Goal: Transaction & Acquisition: Obtain resource

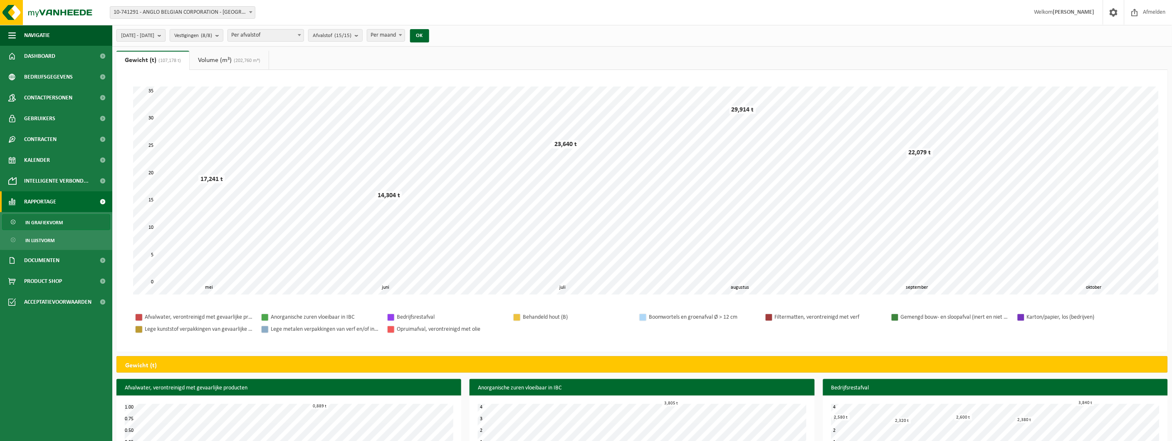
click at [154, 32] on span "2025-05-01 - 2025-10-02" at bounding box center [137, 36] width 33 height 12
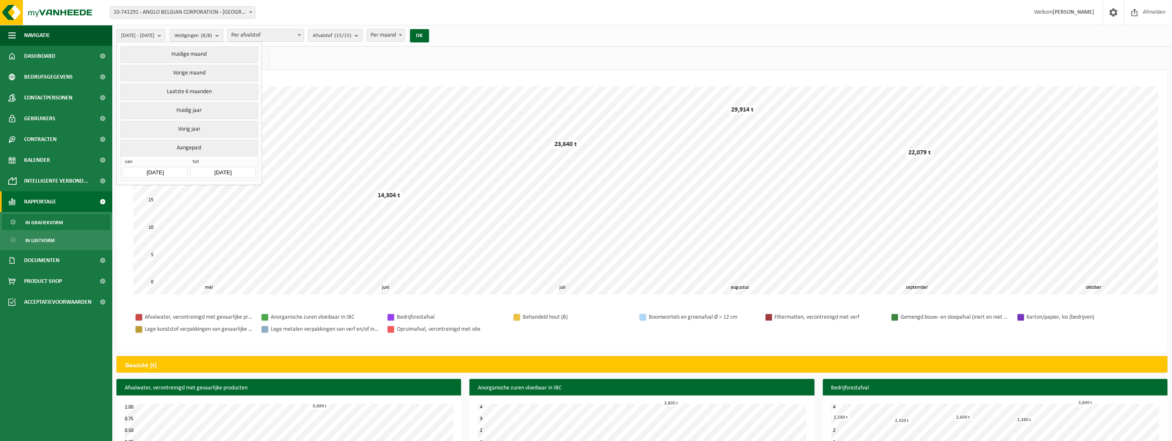
click at [180, 168] on input "2025-05-01" at bounding box center [155, 172] width 65 height 11
click at [130, 193] on icon at bounding box center [131, 189] width 13 height 13
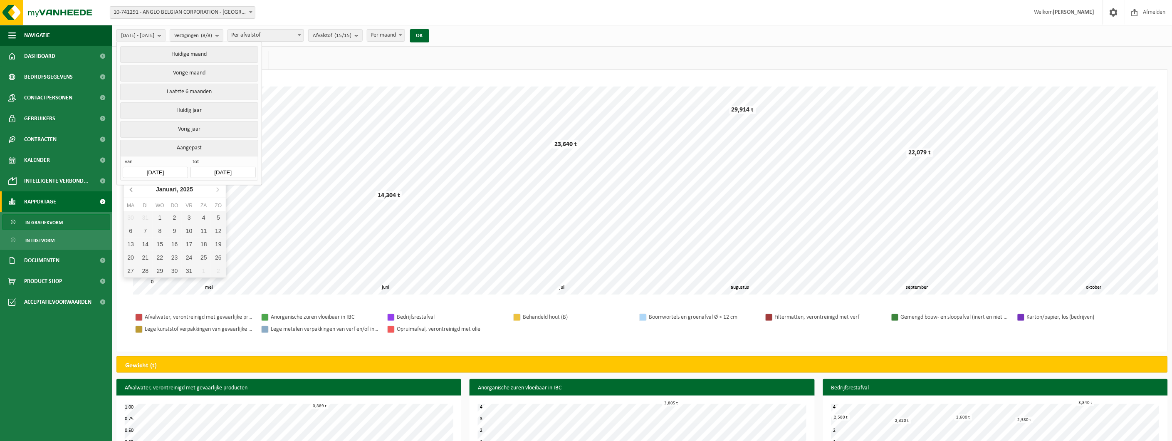
click at [130, 193] on icon at bounding box center [131, 189] width 13 height 13
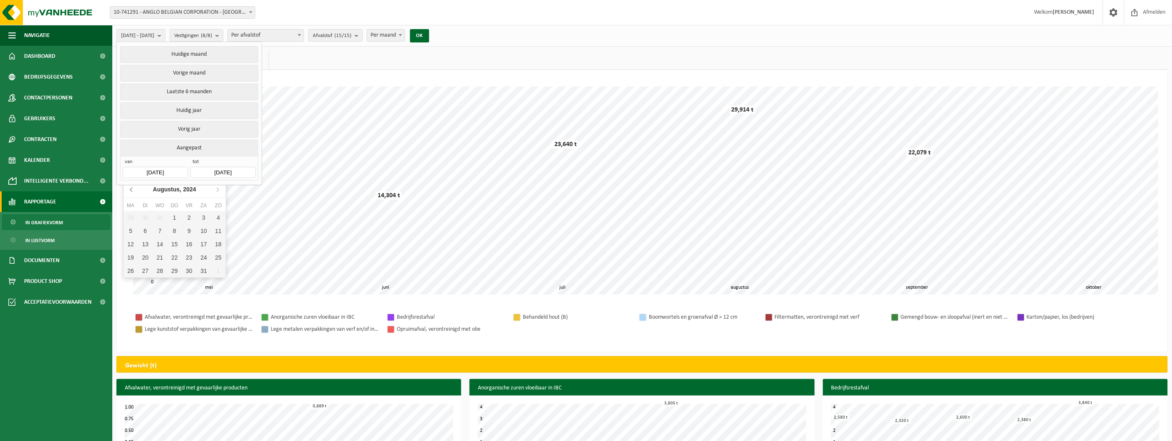
click at [130, 193] on icon at bounding box center [131, 189] width 13 height 13
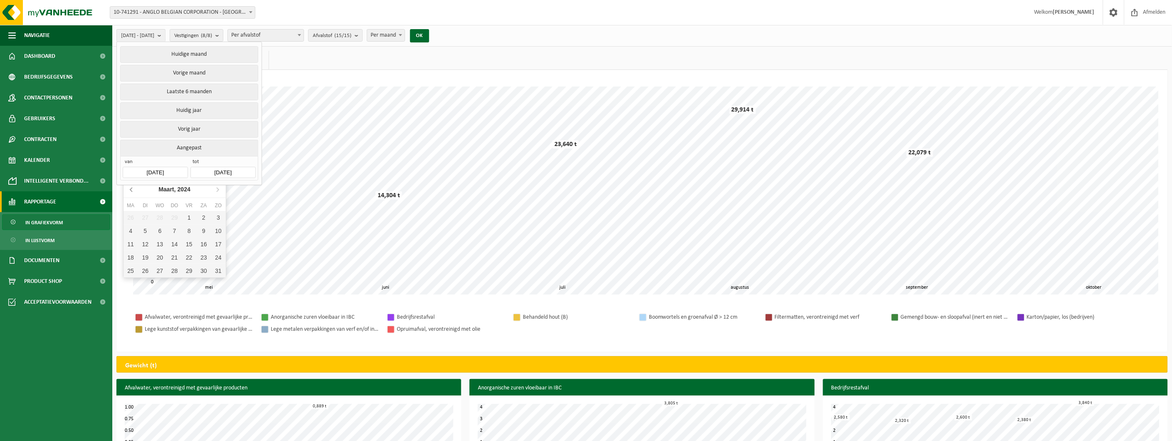
click at [130, 193] on icon at bounding box center [131, 189] width 13 height 13
click at [128, 219] on div "1" at bounding box center [131, 217] width 15 height 13
type input "[DATE]"
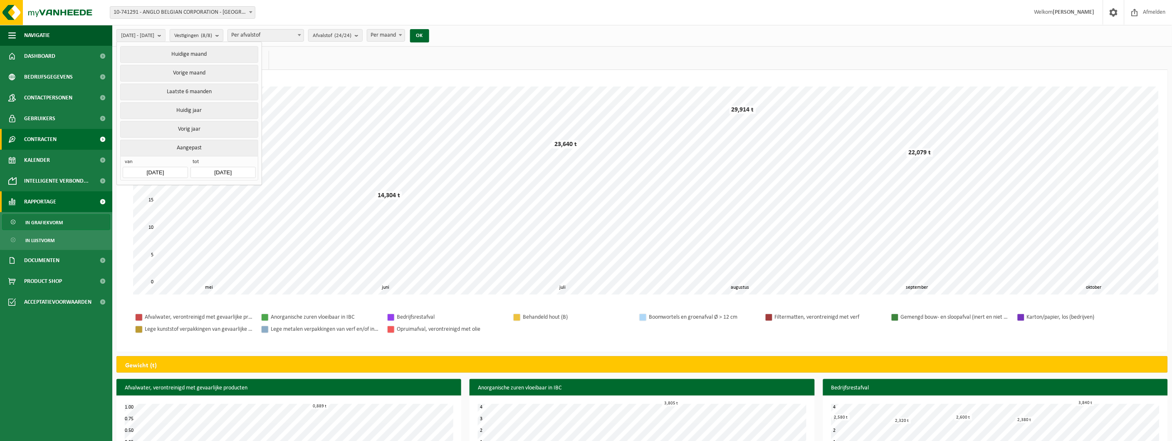
click at [40, 139] on span "Contracten" at bounding box center [40, 139] width 32 height 21
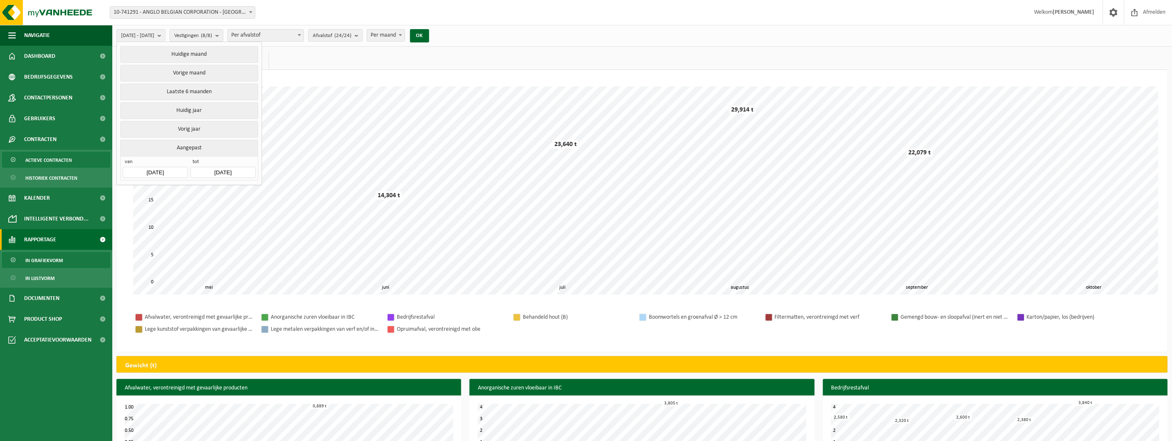
click at [42, 156] on span "Actieve contracten" at bounding box center [48, 160] width 47 height 16
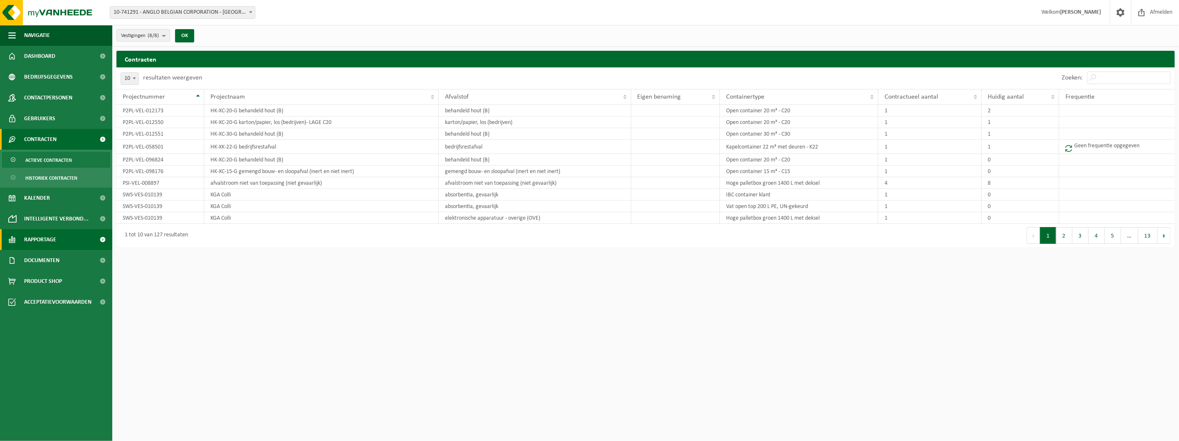
click at [36, 235] on span "Rapportage" at bounding box center [40, 239] width 32 height 21
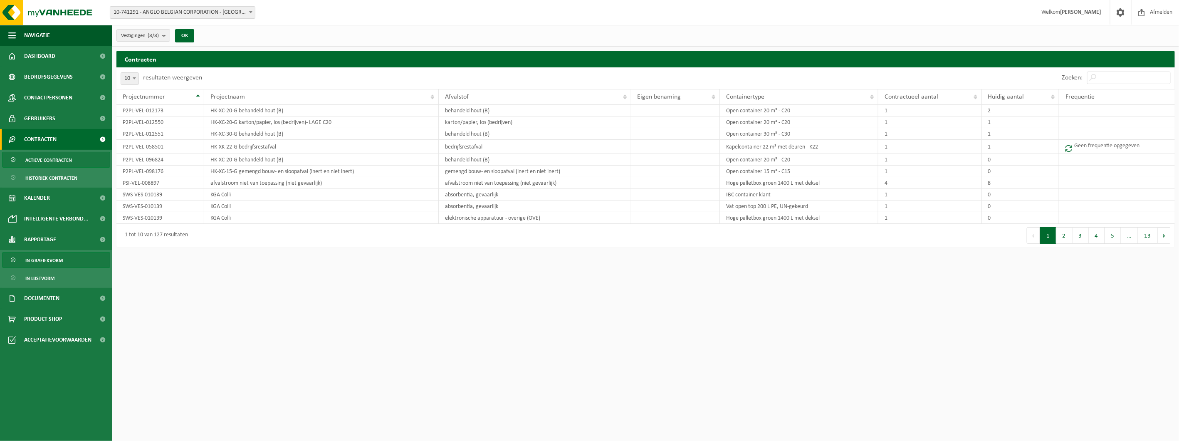
click at [53, 261] on span "In grafiekvorm" at bounding box center [43, 260] width 37 height 16
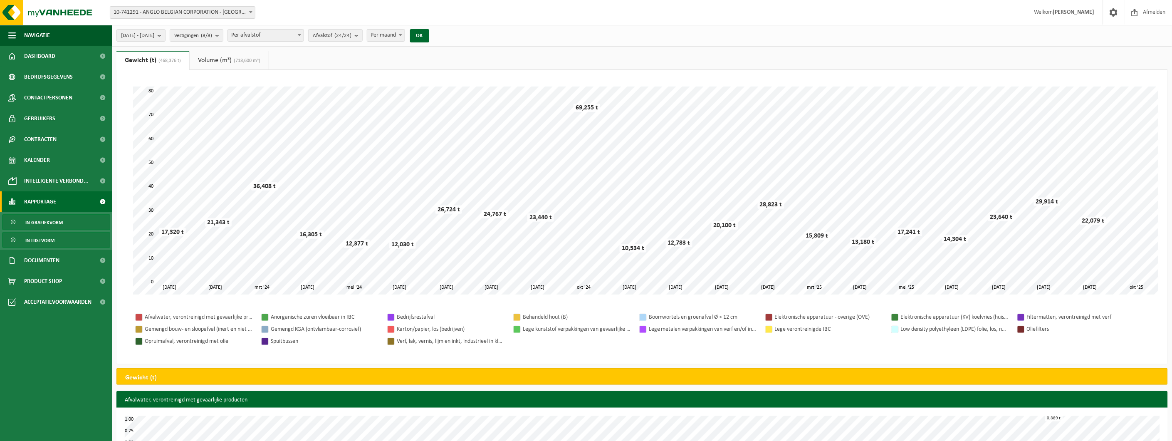
click at [49, 240] on span "In lijstvorm" at bounding box center [39, 240] width 29 height 16
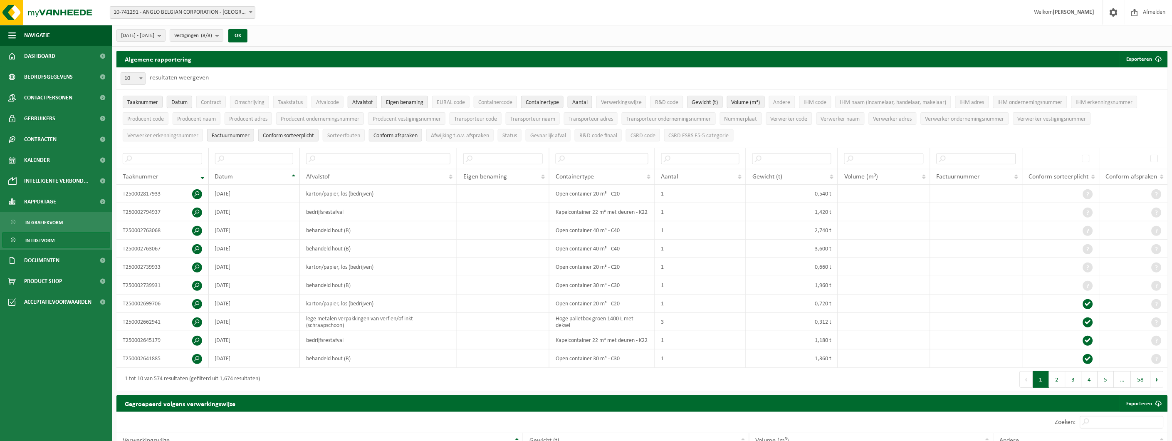
click at [175, 101] on span "Datum" at bounding box center [179, 102] width 16 height 6
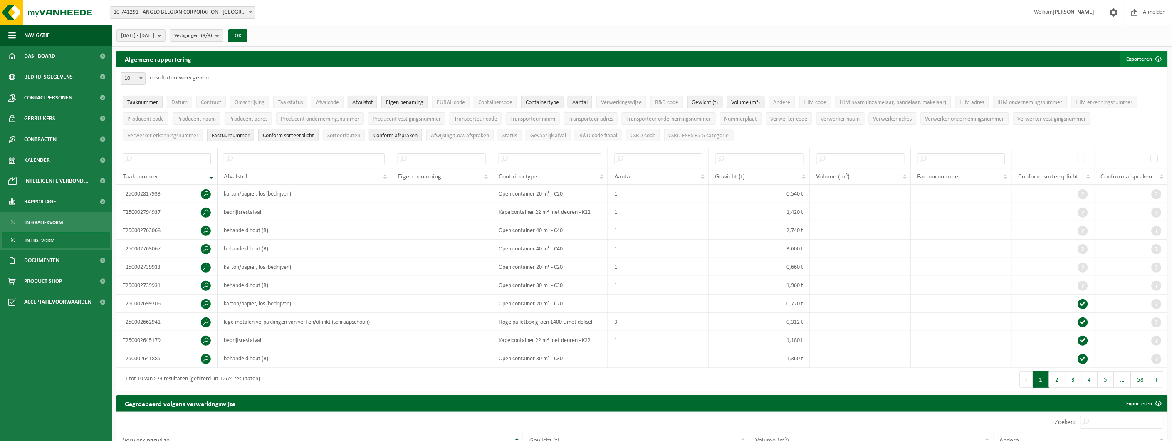
click at [1140, 60] on button "Exporteren" at bounding box center [1143, 59] width 47 height 17
click at [1138, 93] on link "Alle beschikbare kolommen" at bounding box center [1128, 92] width 75 height 17
drag, startPoint x: 1135, startPoint y: 30, endPoint x: 1142, endPoint y: 32, distance: 7.0
click at [1135, 30] on div "2024-01-01 - 2025-10-02 Huidige maand Vorige maand Laatste 6 maanden Huidig jaa…" at bounding box center [642, 36] width 1060 height 22
click at [1128, 135] on ul "Taaknummer Datum Contract Omschrijving Taakstatus Afvalcode Afvalstof Eigen ben…" at bounding box center [641, 118] width 1051 height 58
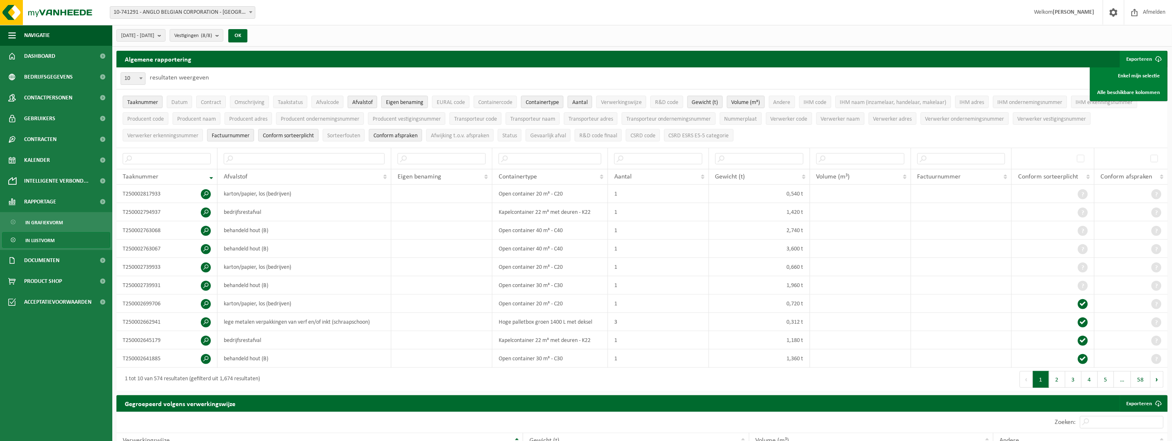
click at [138, 80] on span at bounding box center [141, 78] width 8 height 11
select select "100"
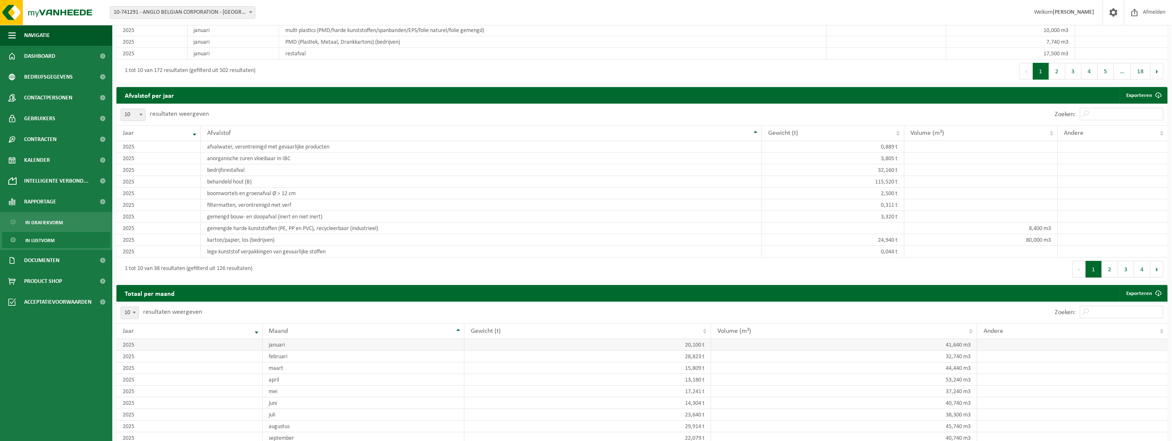
scroll to position [2250, 0]
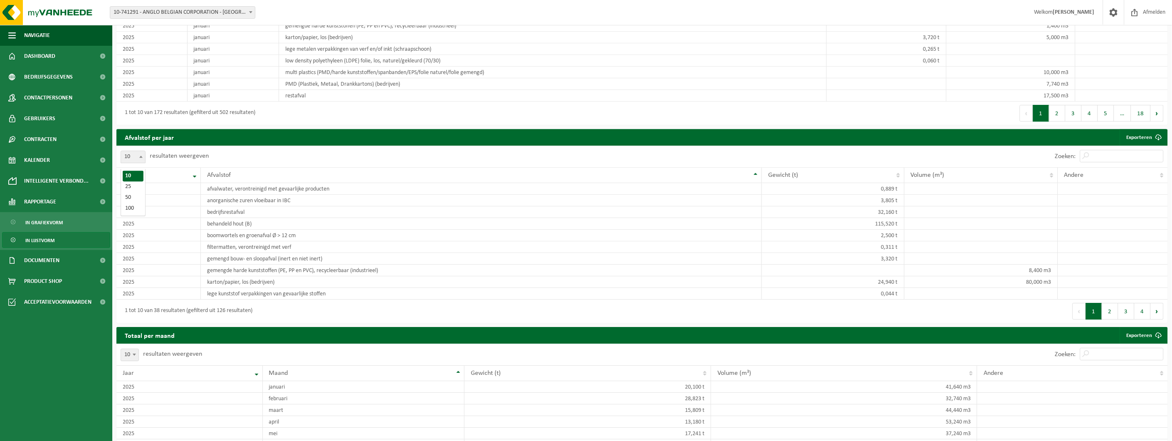
click at [140, 162] on span at bounding box center [141, 156] width 8 height 11
select select "100"
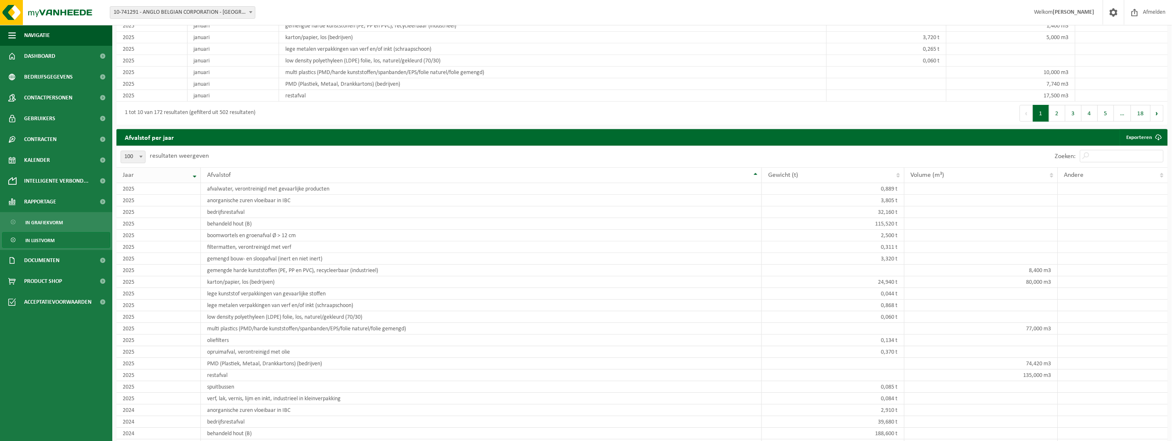
click at [194, 181] on th "Jaar" at bounding box center [158, 175] width 84 height 16
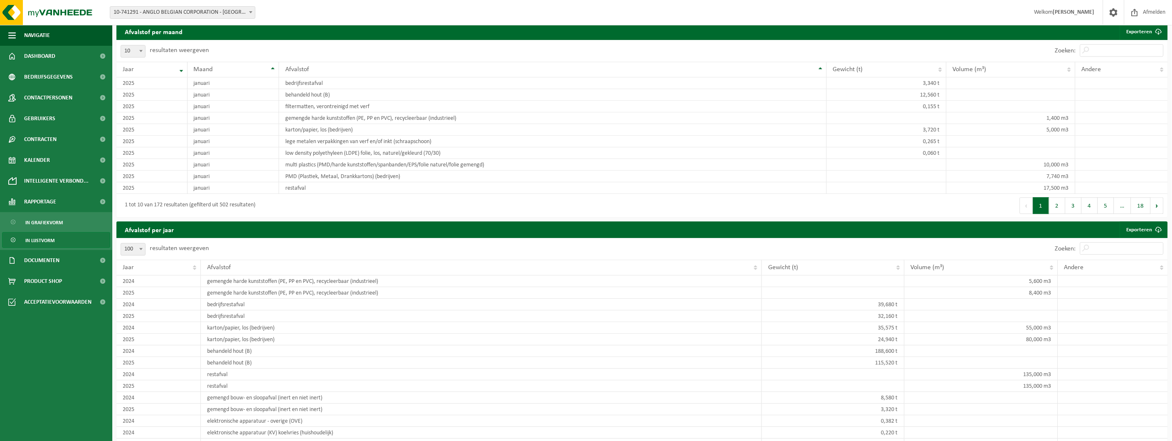
scroll to position [2157, 0]
click at [196, 274] on th "Jaar" at bounding box center [158, 268] width 84 height 16
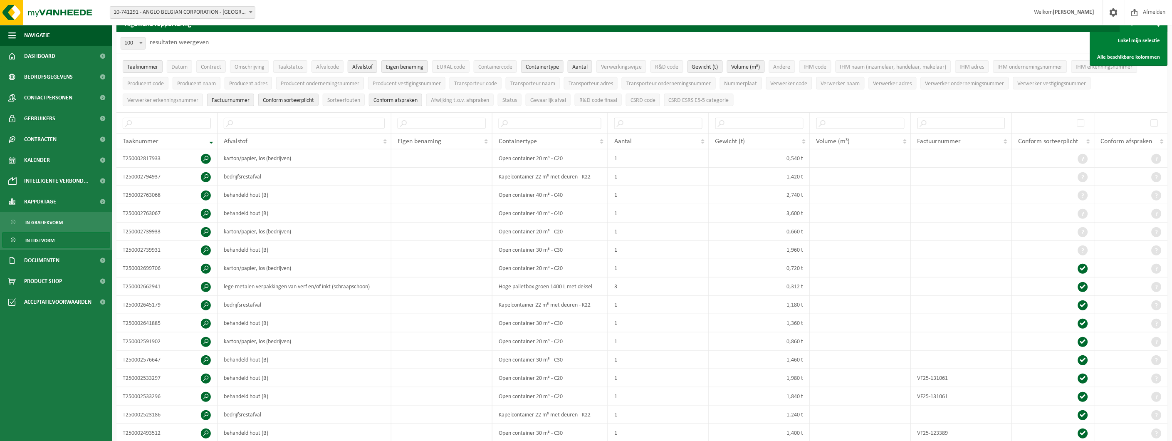
scroll to position [0, 0]
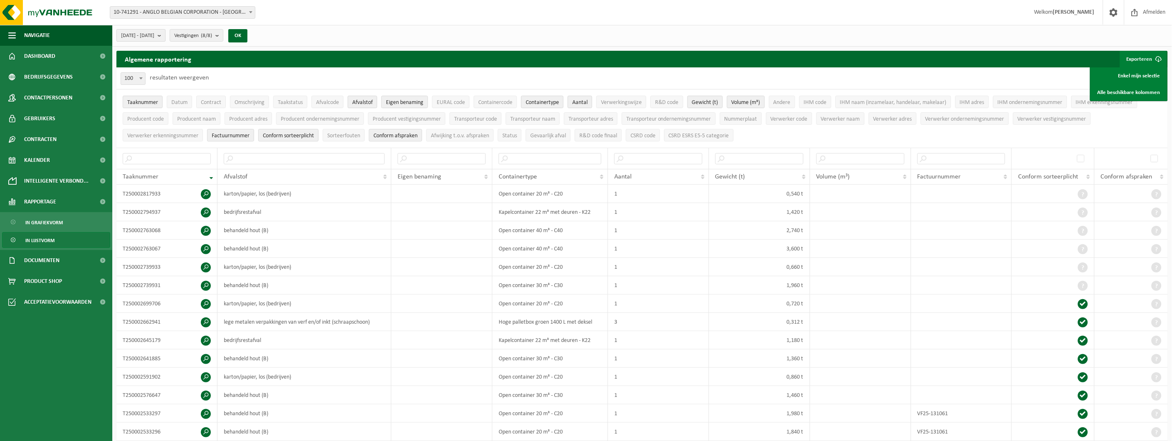
click at [154, 36] on span "2024-01-01 - 2025-10-02" at bounding box center [137, 36] width 33 height 12
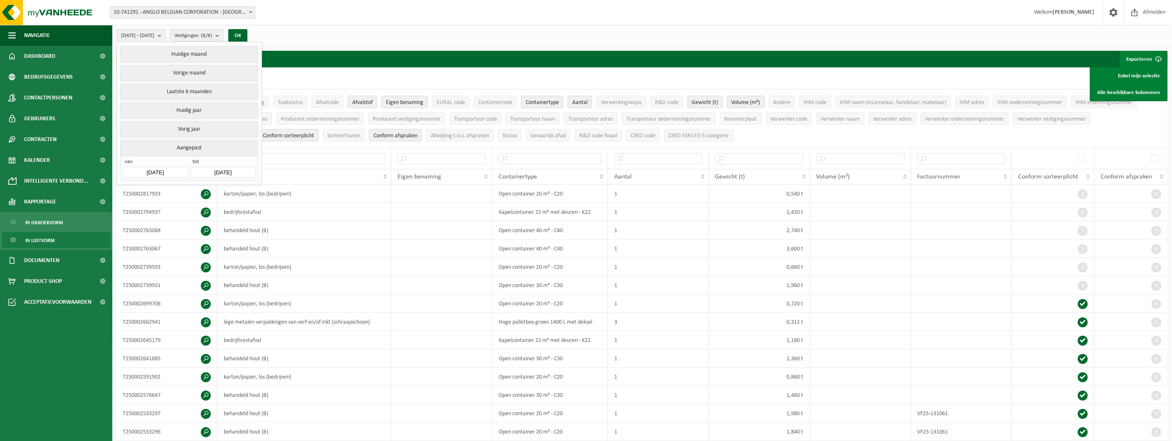
click at [224, 171] on input "2025-10-02" at bounding box center [222, 172] width 65 height 11
click at [201, 190] on icon at bounding box center [199, 189] width 13 height 13
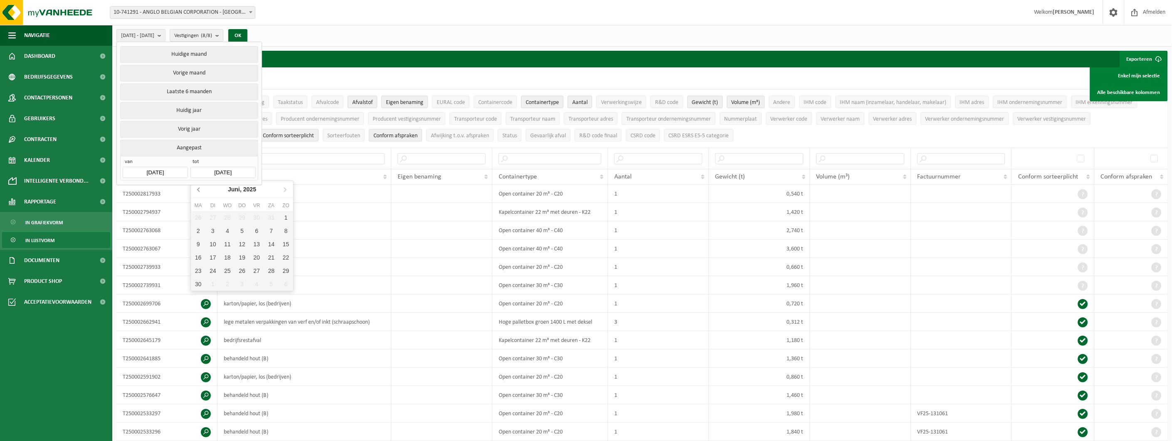
click at [201, 190] on icon at bounding box center [199, 189] width 13 height 13
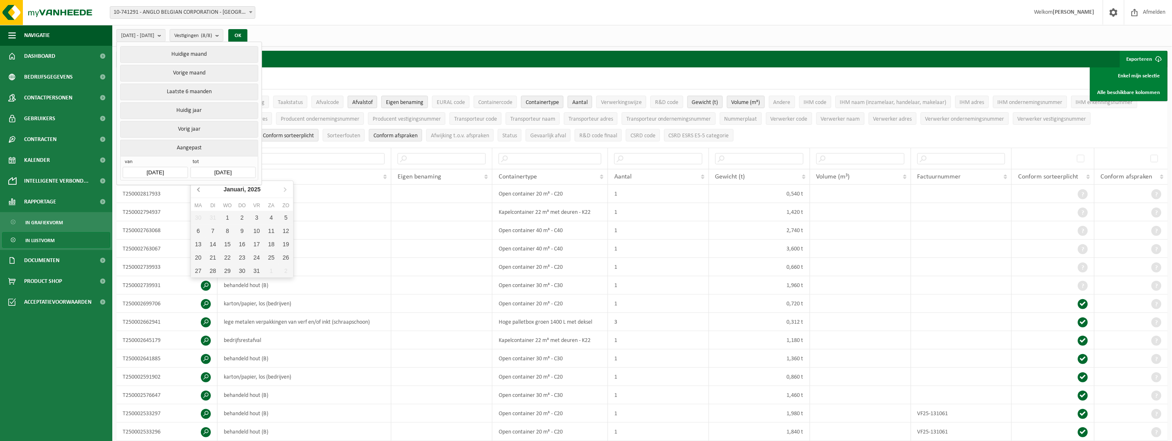
click at [201, 190] on icon at bounding box center [199, 189] width 13 height 13
click at [222, 284] on div "1" at bounding box center [227, 283] width 15 height 13
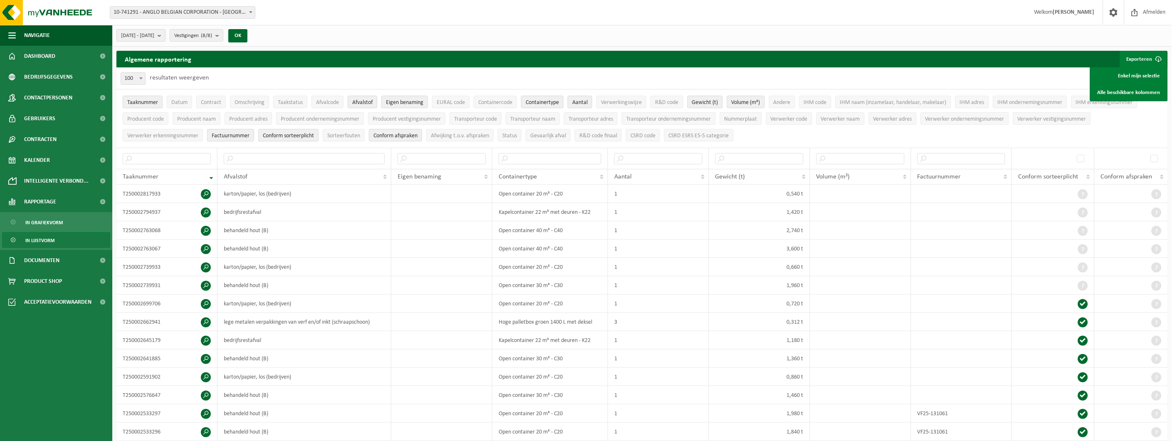
click at [154, 37] on span "2024-01-01 - 2025-01-01" at bounding box center [137, 36] width 33 height 12
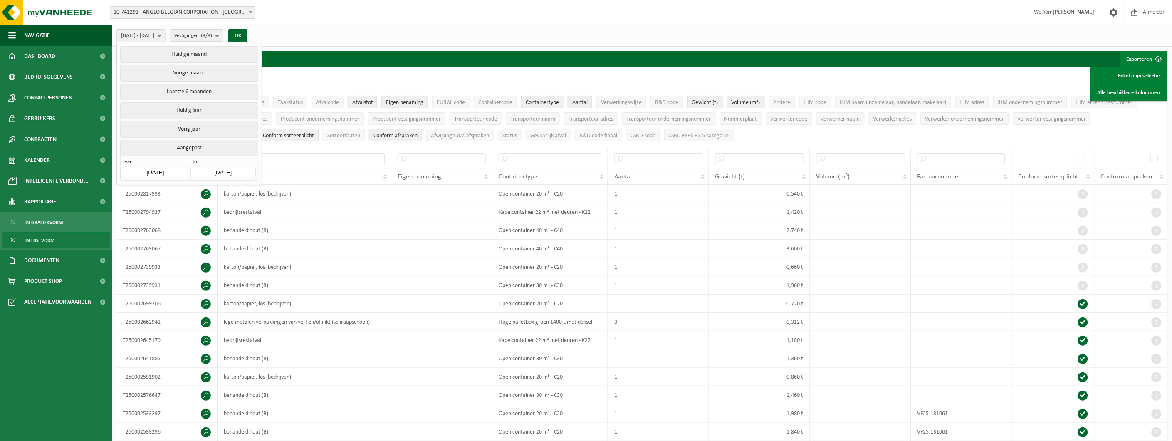
click at [232, 170] on input "2025-01-01" at bounding box center [222, 172] width 65 height 11
click at [201, 189] on icon at bounding box center [199, 189] width 13 height 13
click at [212, 283] on div "31" at bounding box center [212, 283] width 15 height 13
type input "[DATE]"
click at [223, 35] on button "Vestigingen (8/8)" at bounding box center [197, 35] width 54 height 12
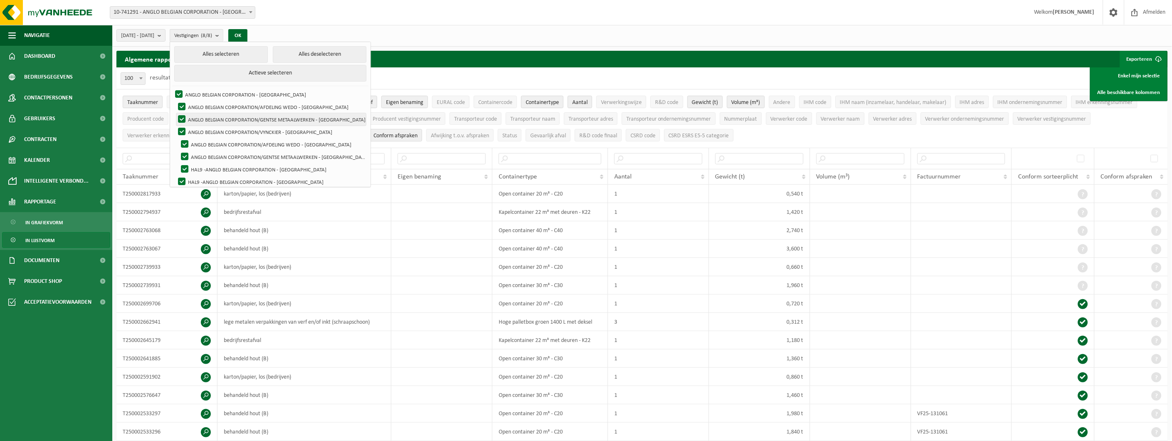
click at [203, 117] on label "ANGLO BELGIAN CORPORATION/GENTSE METAALWERKEN - [GEOGRAPHIC_DATA]" at bounding box center [271, 119] width 190 height 12
click at [175, 113] on input "ANGLO BELGIAN CORPORATION/GENTSE METAALWERKEN - [GEOGRAPHIC_DATA]" at bounding box center [175, 113] width 0 height 0
click at [205, 154] on label "ANGLO BELGIAN CORPORATION/GENTSE METAALWERKEN - [GEOGRAPHIC_DATA]" at bounding box center [272, 157] width 187 height 12
click at [175, 113] on input "ANGLO BELGIAN CORPORATION/GENTSE METAALWERKEN - [GEOGRAPHIC_DATA]" at bounding box center [175, 113] width 0 height 0
click at [205, 156] on label "ANGLO BELGIAN CORPORATION/GENTSE METAALWERKEN - [GEOGRAPHIC_DATA]" at bounding box center [272, 157] width 187 height 12
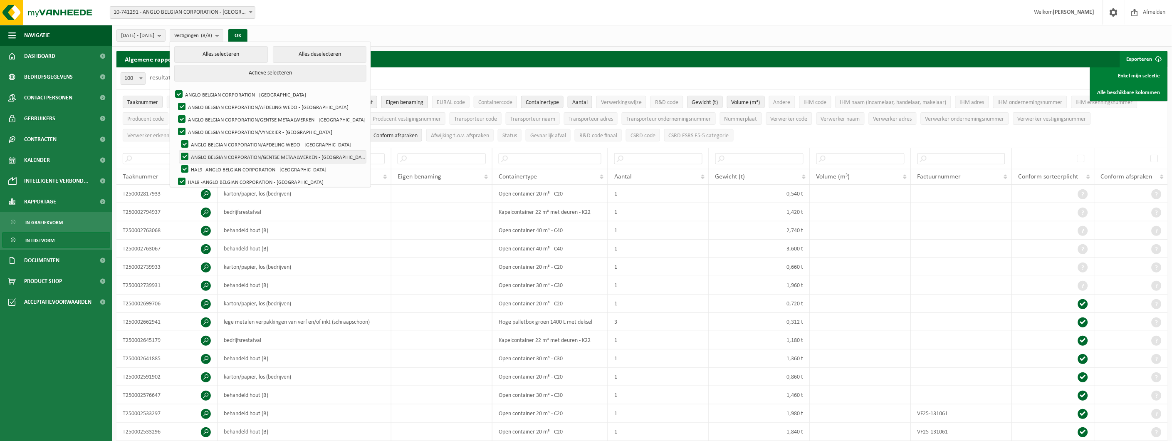
click at [175, 113] on input "ANGLO BELGIAN CORPORATION/GENTSE METAALWERKEN - [GEOGRAPHIC_DATA]" at bounding box center [175, 113] width 0 height 0
checkbox input "false"
click at [247, 35] on button "OK" at bounding box center [237, 35] width 19 height 13
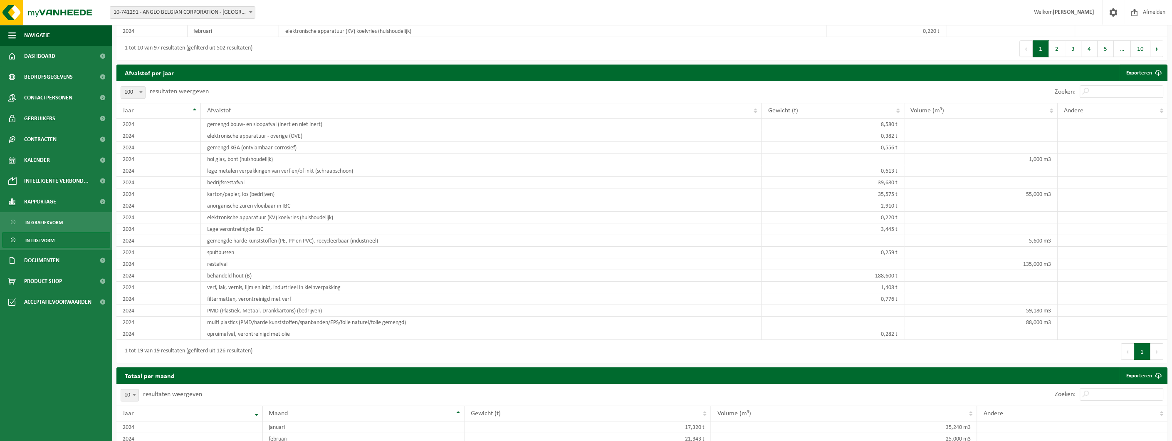
scroll to position [2310, 0]
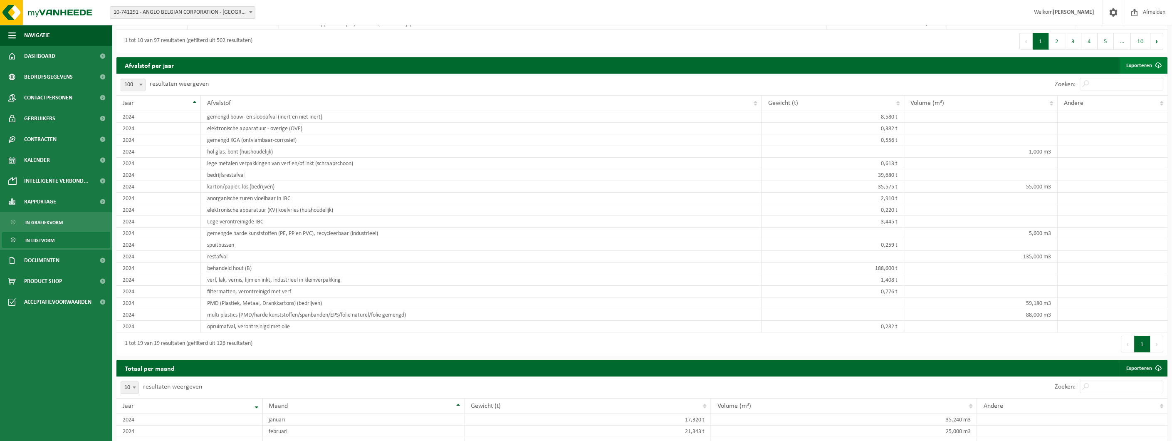
click at [1143, 73] on link "Exporteren" at bounding box center [1143, 65] width 47 height 17
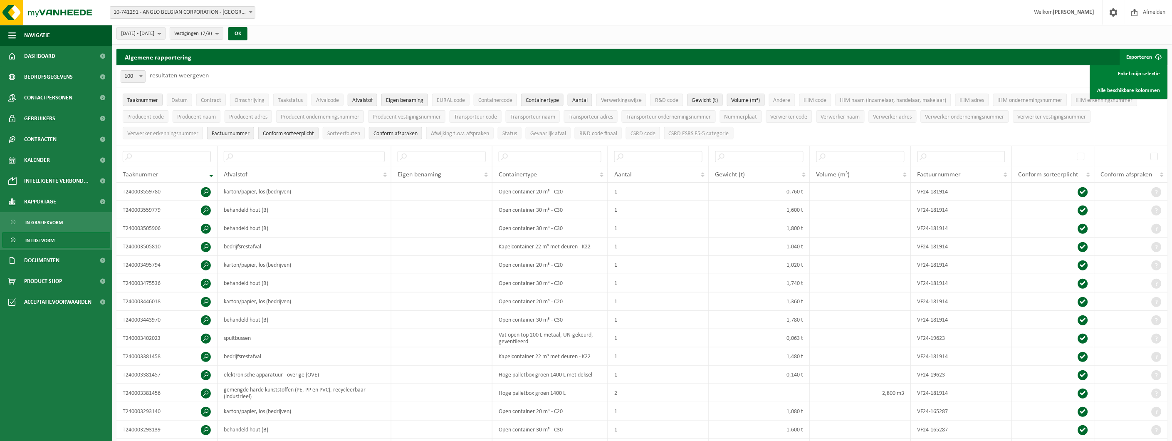
scroll to position [0, 0]
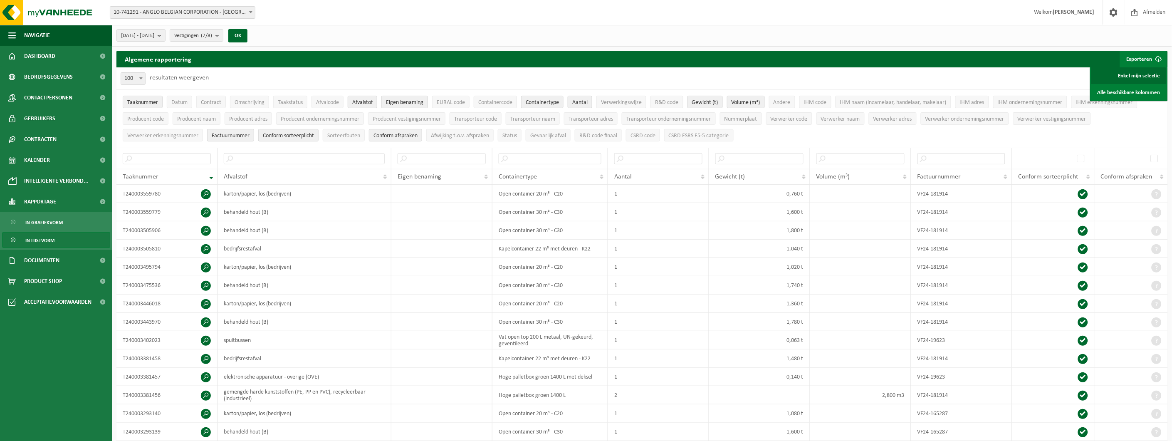
click at [1146, 74] on link "Enkel mijn selectie" at bounding box center [1128, 75] width 75 height 17
click at [1158, 129] on ul "Taaknummer Datum Contract Omschrijving Taakstatus Afvalcode Afvalstof Eigen ben…" at bounding box center [641, 118] width 1051 height 58
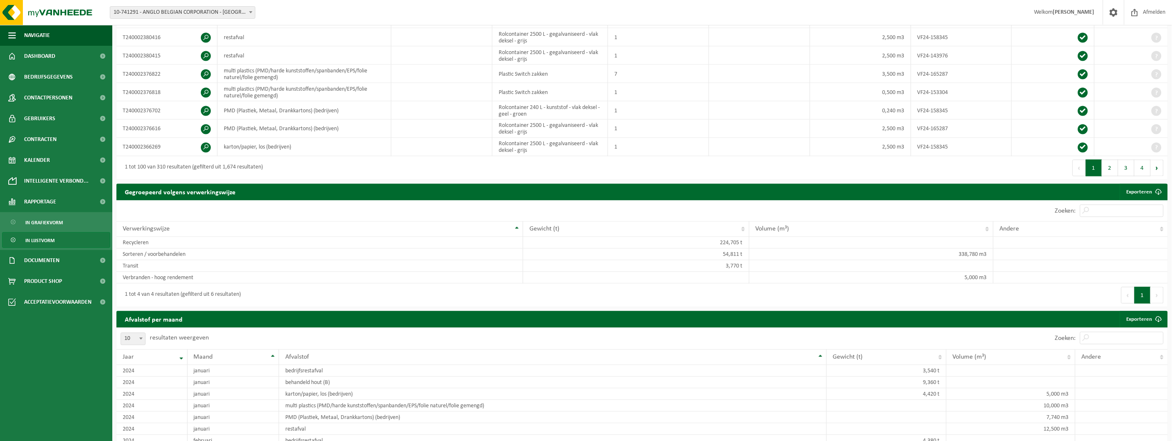
scroll to position [1802, 0]
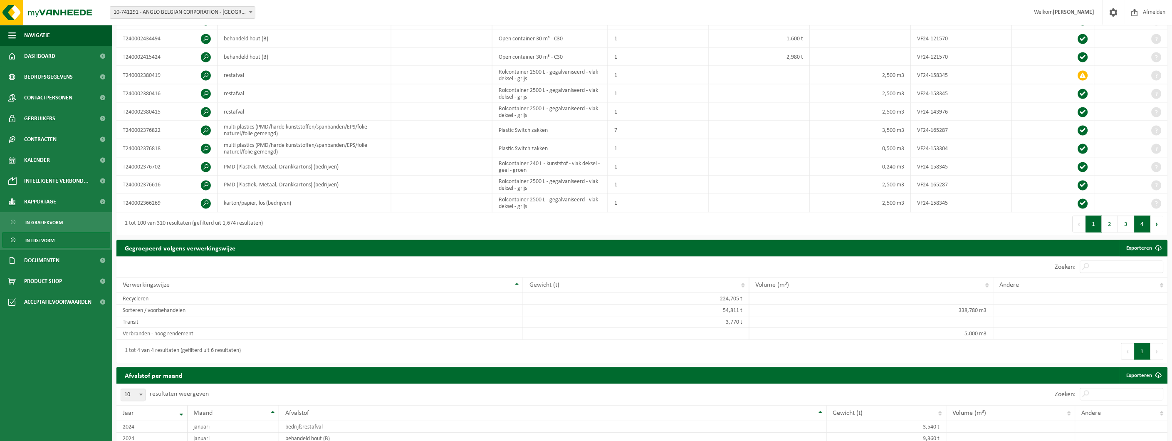
click at [1146, 232] on button "4" at bounding box center [1143, 224] width 16 height 17
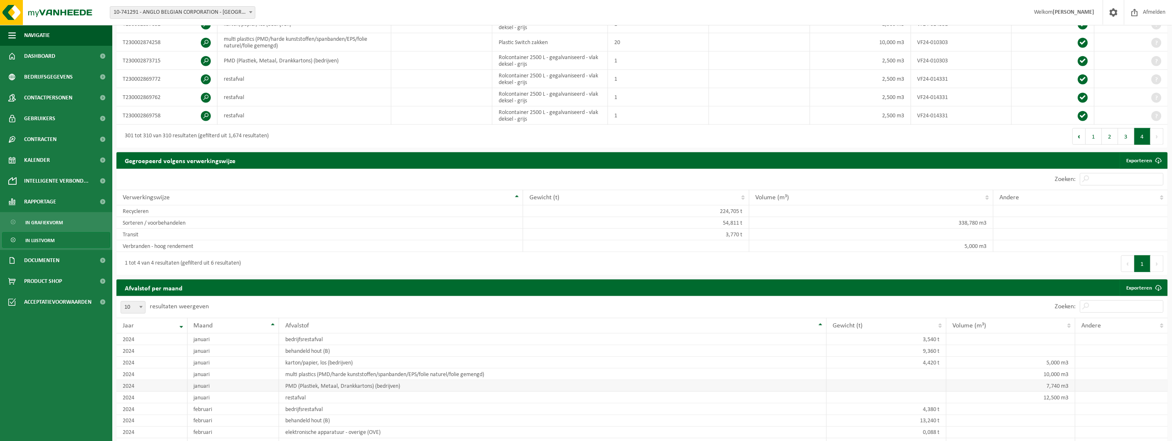
scroll to position [297, 0]
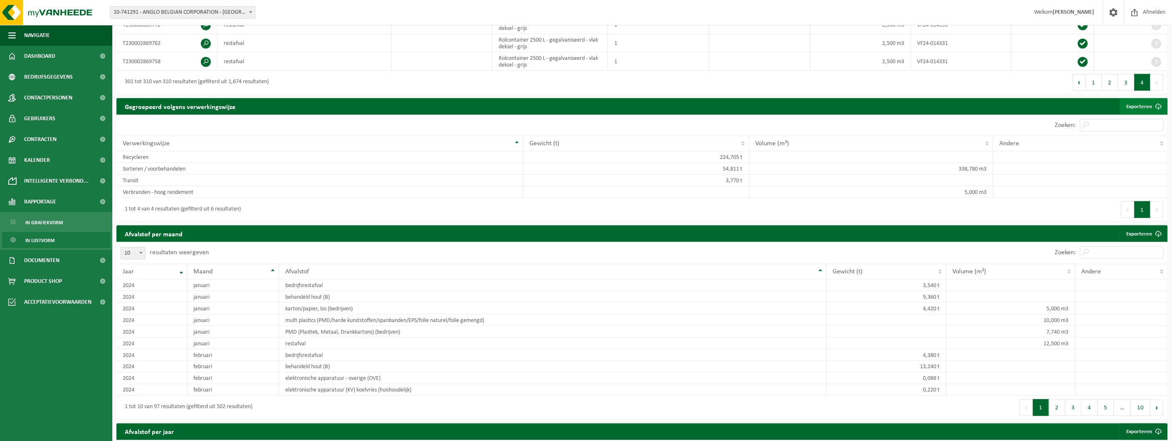
click at [1146, 106] on link "Exporteren" at bounding box center [1143, 106] width 47 height 17
click at [143, 250] on span at bounding box center [141, 252] width 8 height 11
select select "100"
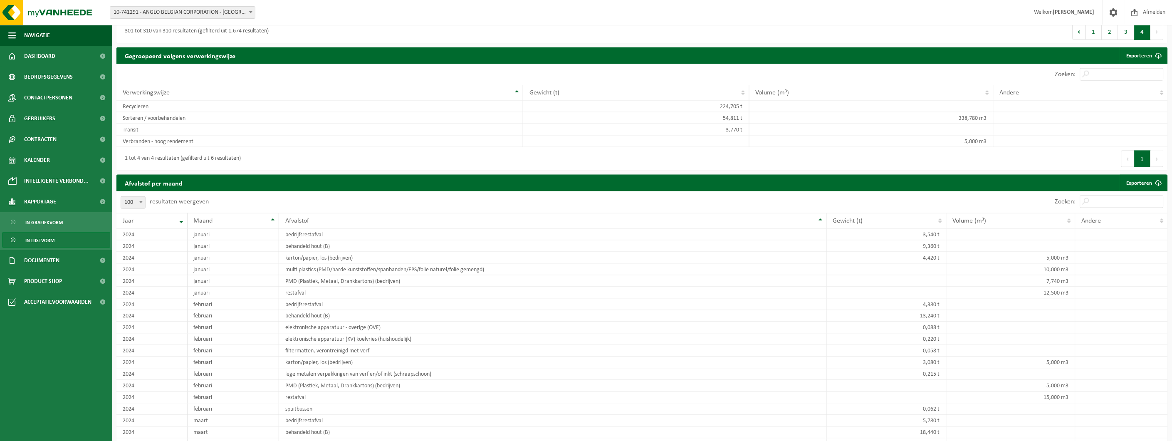
scroll to position [251, 0]
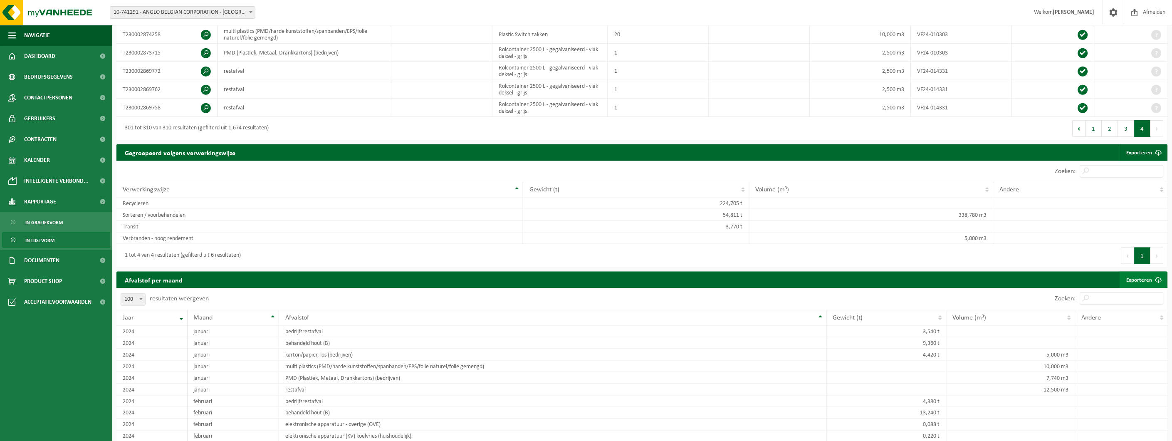
click at [1155, 279] on span at bounding box center [1158, 280] width 17 height 17
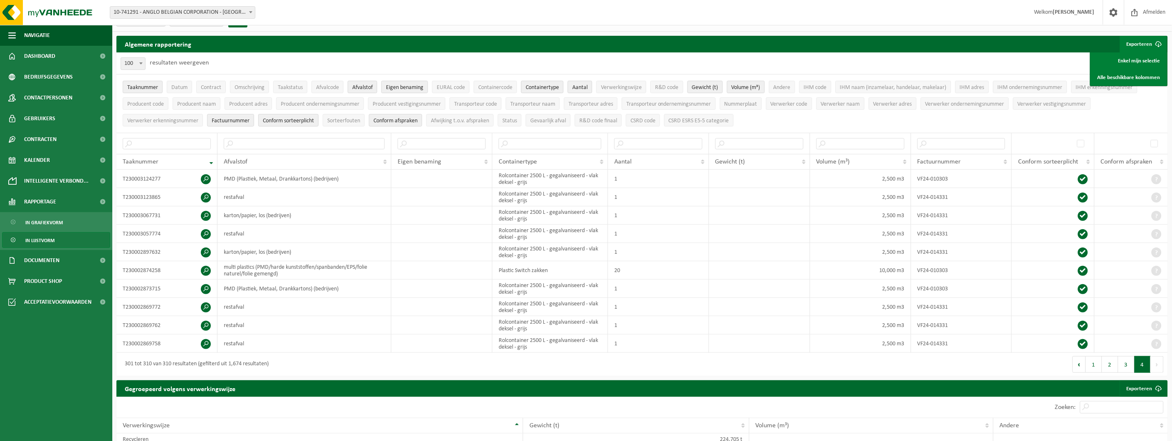
scroll to position [0, 0]
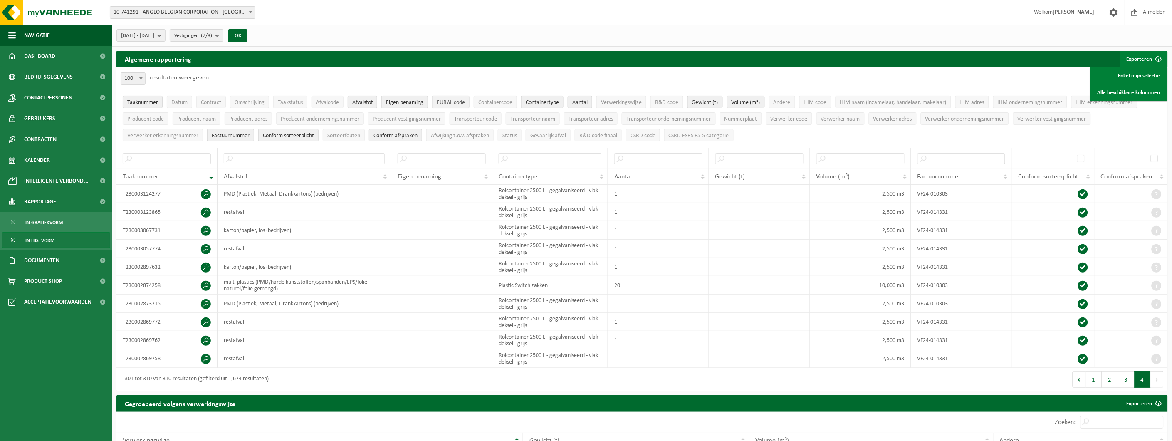
click at [458, 101] on span "EURAL code" at bounding box center [451, 102] width 28 height 6
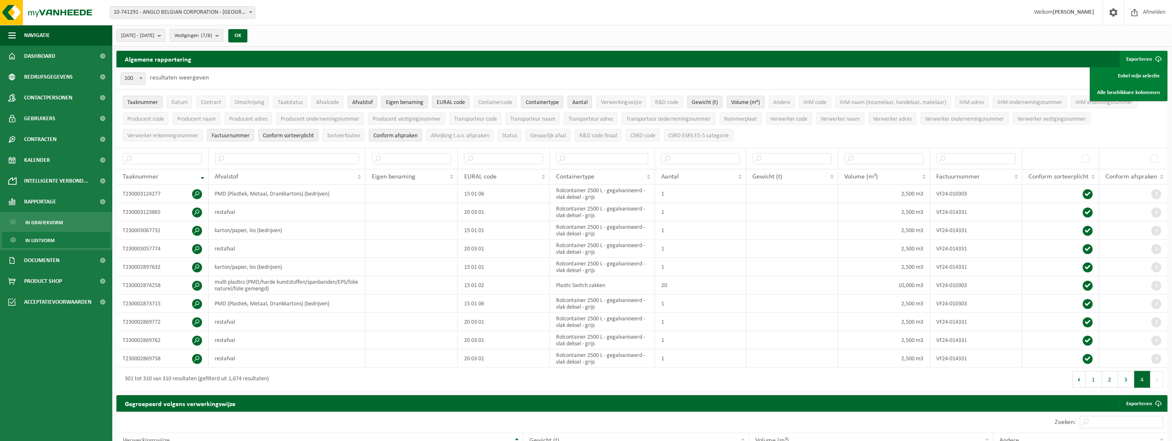
click at [413, 102] on span "Eigen benaming" at bounding box center [404, 102] width 37 height 6
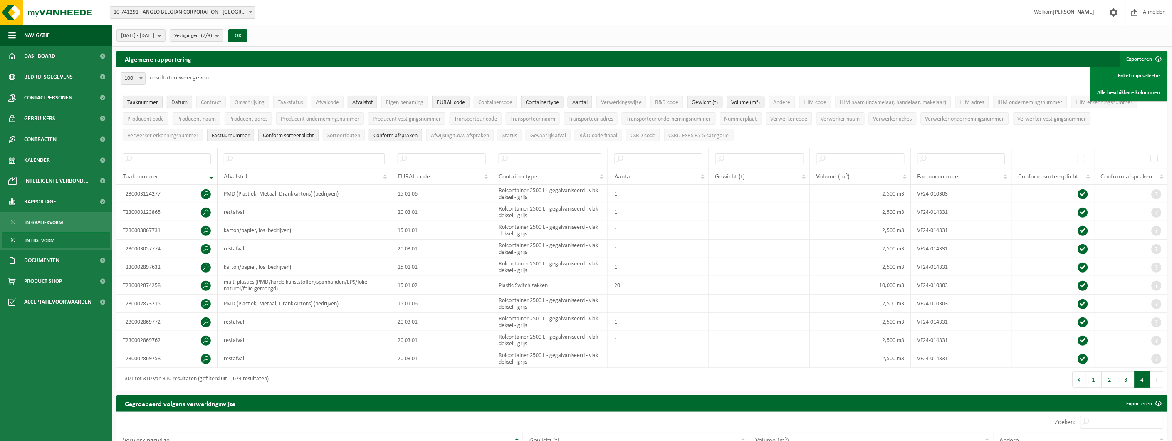
click at [173, 102] on span "Datum" at bounding box center [179, 102] width 16 height 6
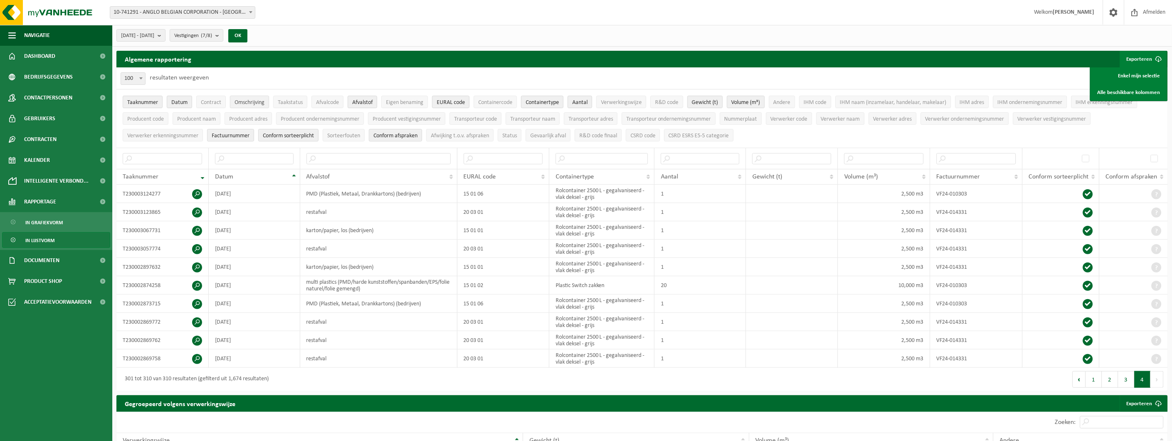
click at [237, 103] on span "Omschrijving" at bounding box center [250, 102] width 30 height 6
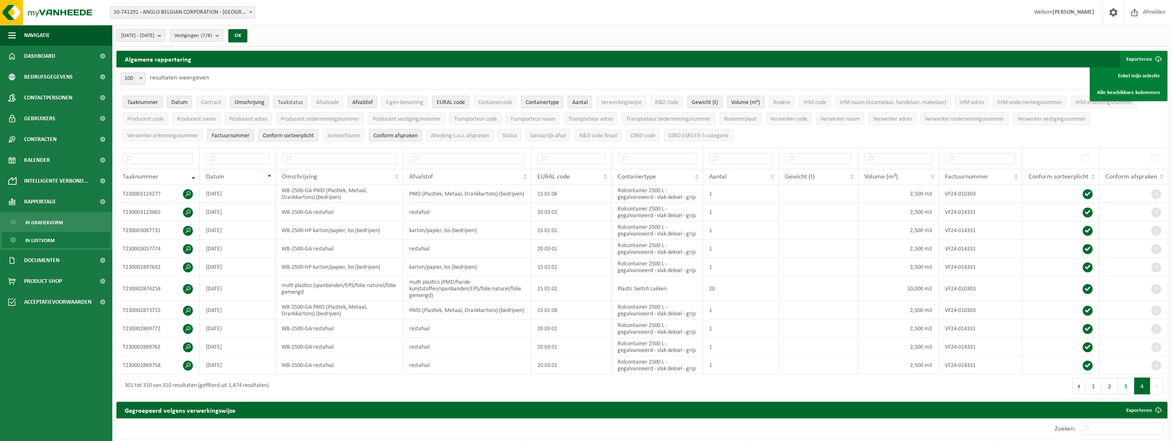
click at [294, 102] on span "Taakstatus" at bounding box center [290, 102] width 25 height 6
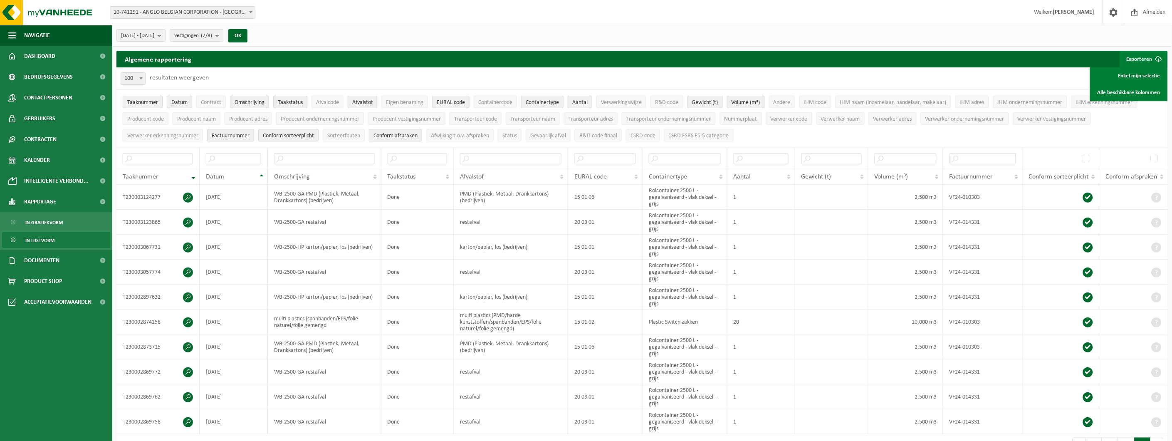
click at [552, 104] on span "Containertype" at bounding box center [542, 102] width 33 height 6
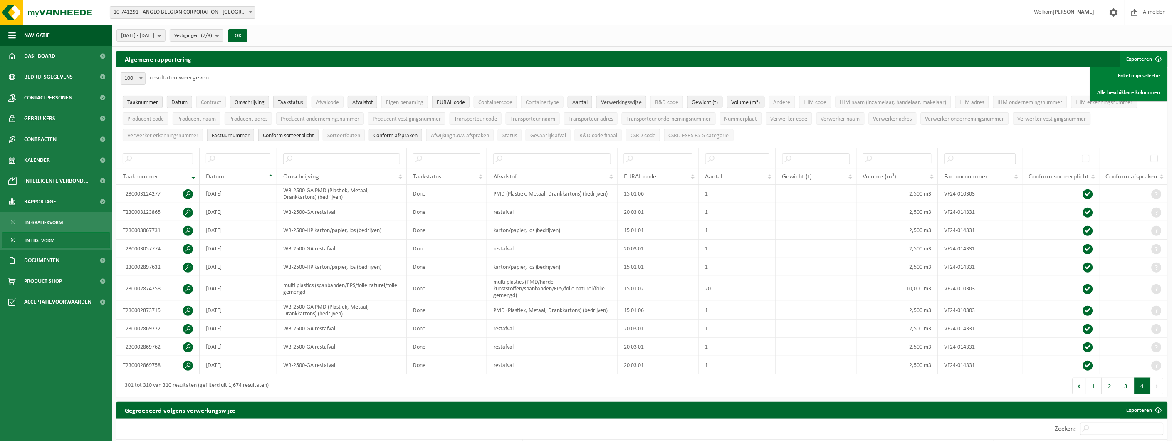
click at [628, 100] on span "Verwerkingswijze" at bounding box center [621, 102] width 41 height 6
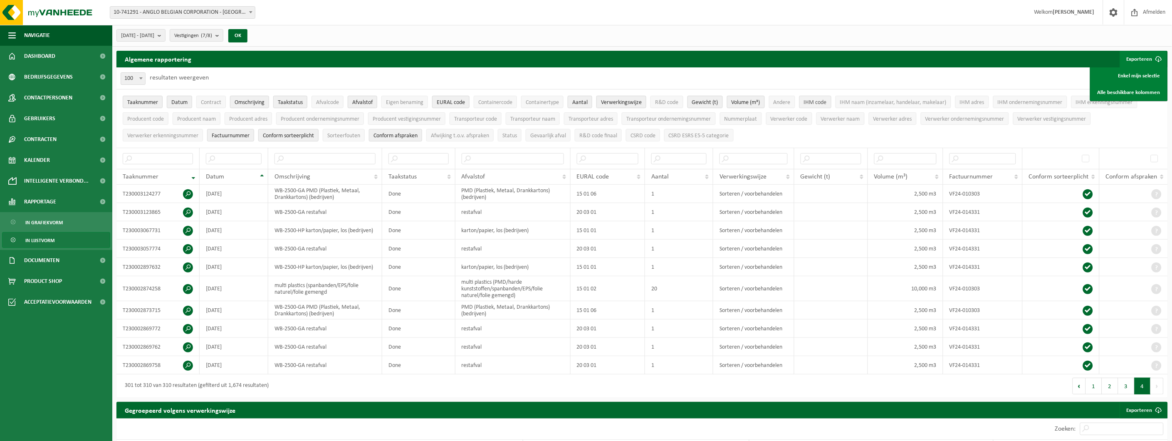
click at [822, 101] on span "IHM code" at bounding box center [815, 102] width 23 height 6
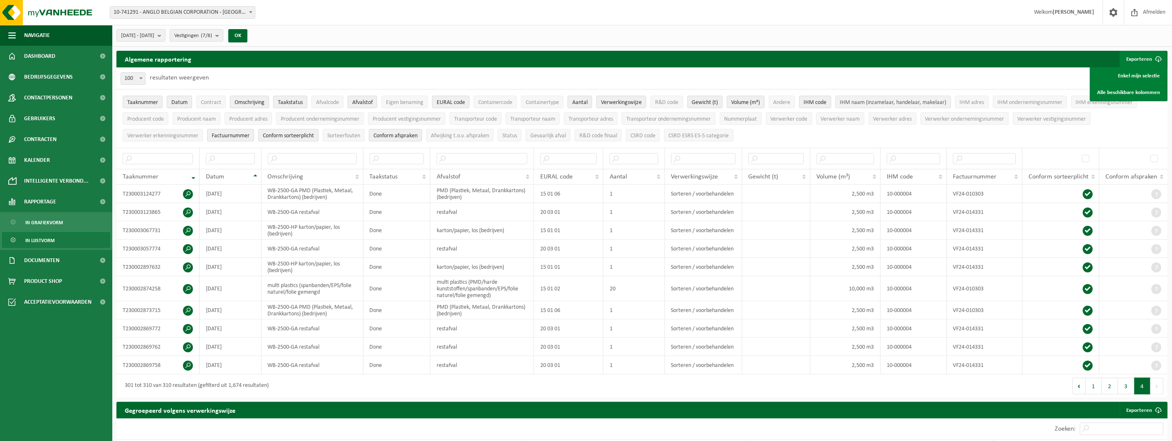
click at [855, 106] on span "IHM naam (inzamelaar, handelaar, makelaar)" at bounding box center [893, 102] width 106 height 6
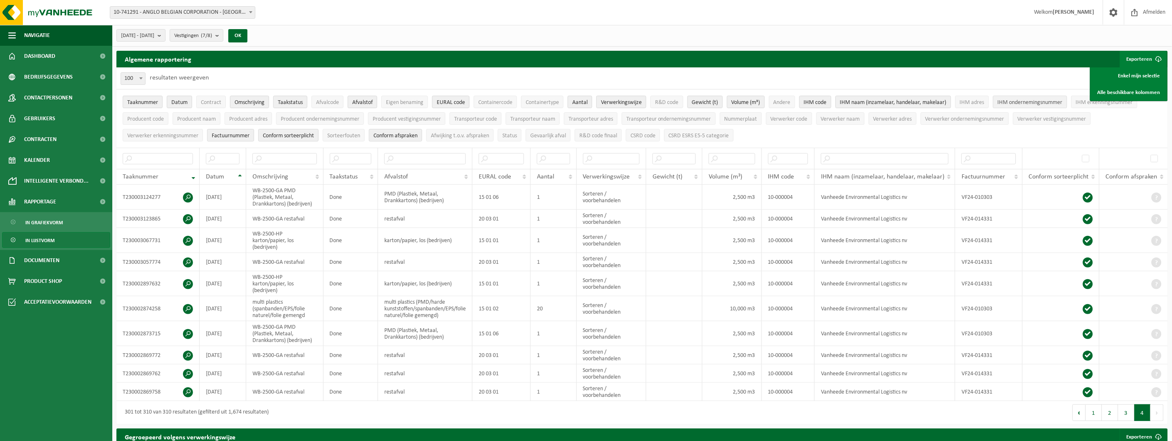
click at [1012, 104] on span "IHM ondernemingsnummer" at bounding box center [1030, 102] width 65 height 6
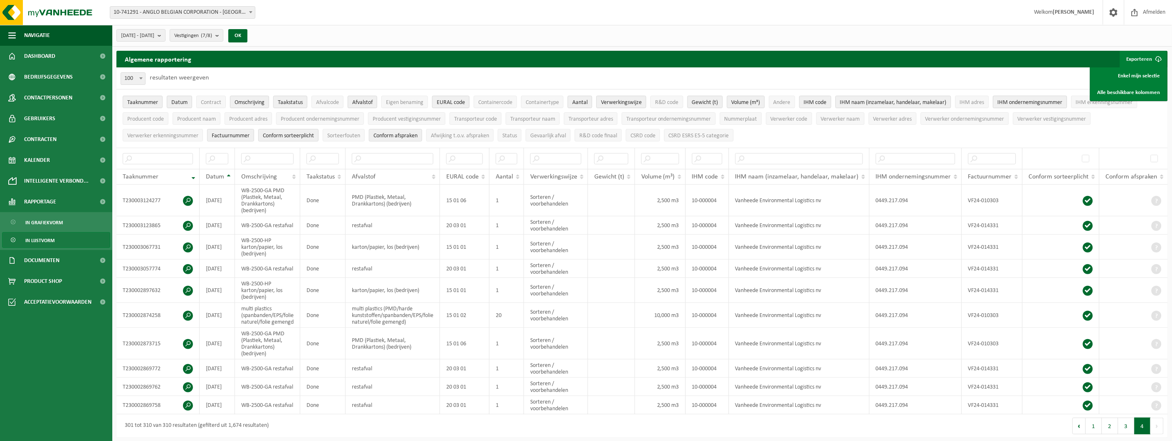
click at [1012, 104] on span "IHM ondernemingsnummer" at bounding box center [1030, 102] width 65 height 6
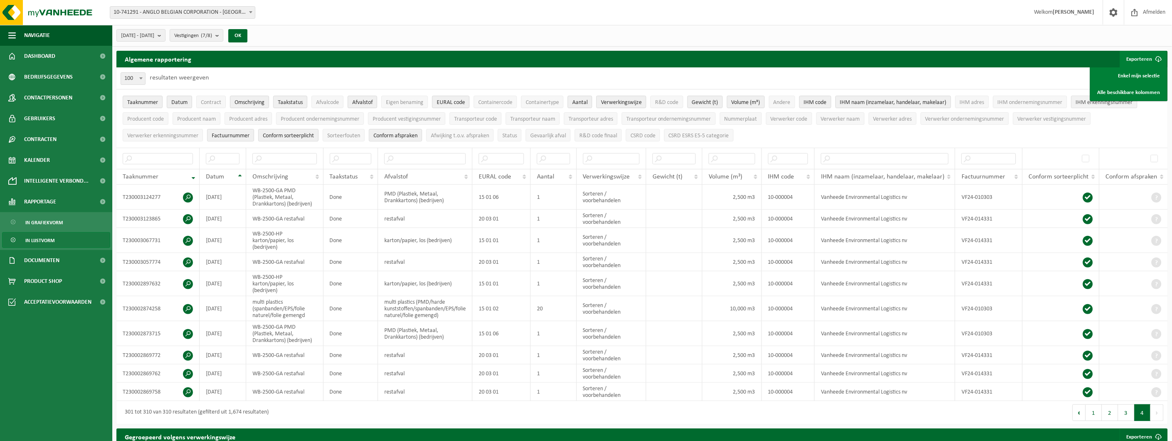
click at [1083, 103] on span "IHM erkenningsnummer" at bounding box center [1104, 102] width 57 height 6
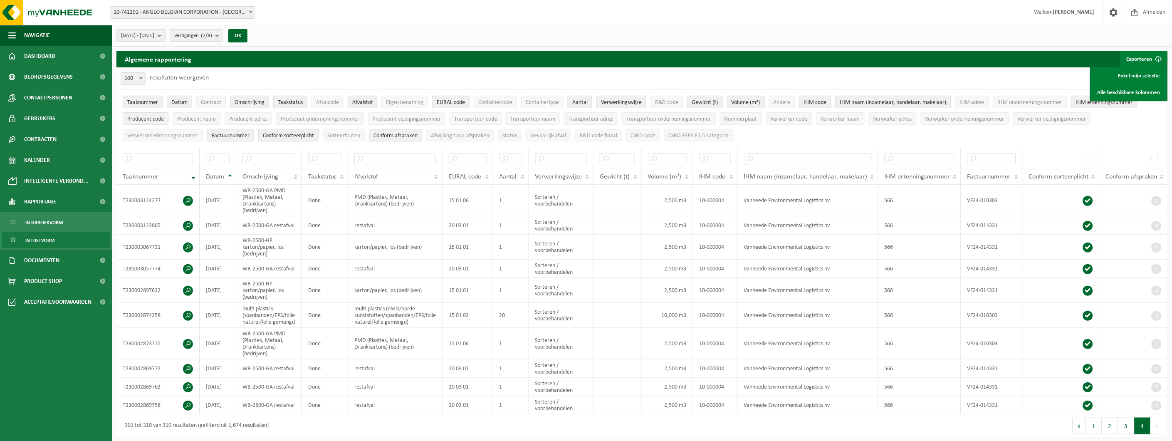
click at [148, 121] on span "Producent code" at bounding box center [145, 119] width 37 height 6
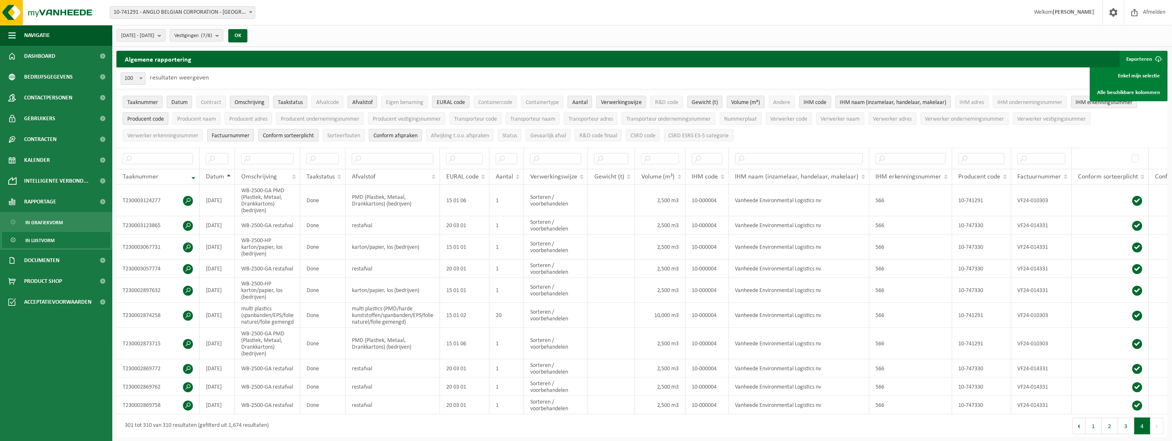
click at [148, 121] on span "Producent code" at bounding box center [145, 119] width 37 height 6
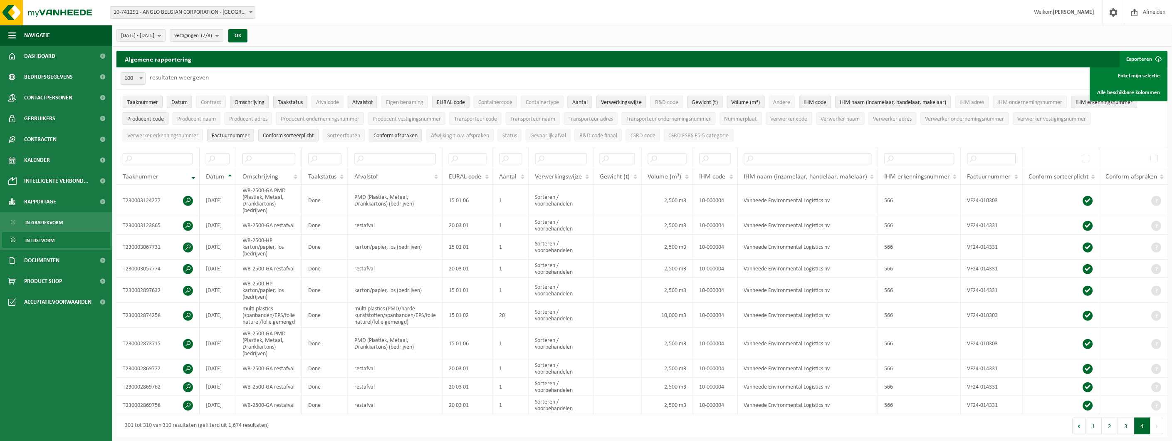
click at [148, 121] on span "Producent code" at bounding box center [145, 119] width 37 height 6
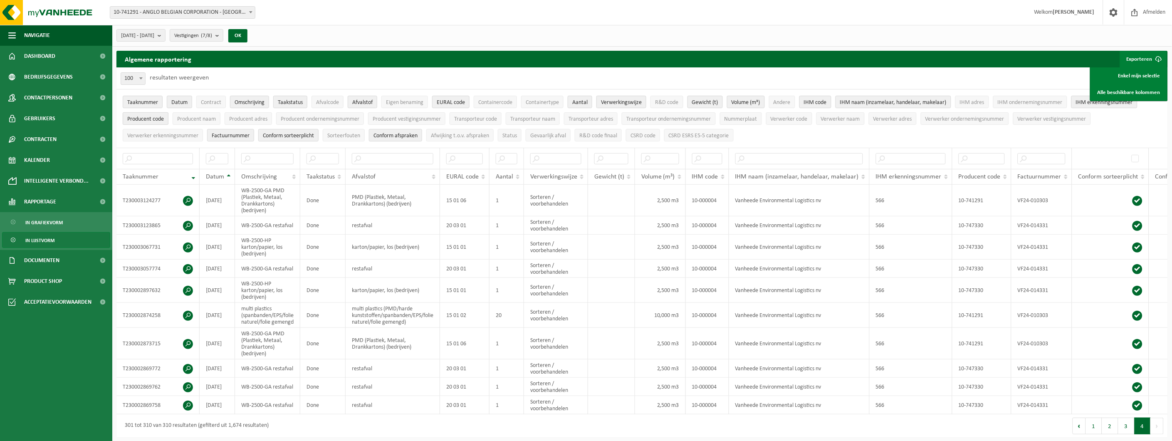
click at [148, 121] on span "Producent code" at bounding box center [145, 119] width 37 height 6
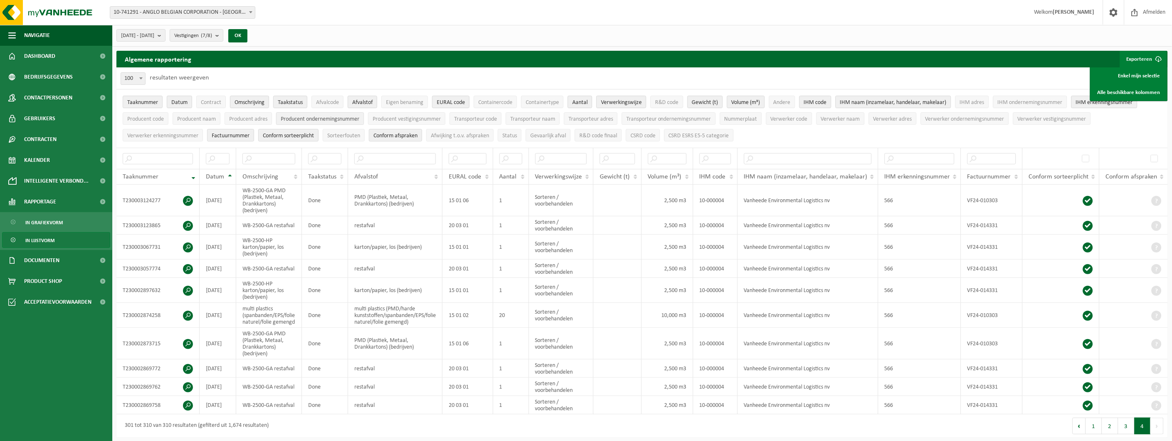
click at [331, 118] on span "Producent ondernemingsnummer" at bounding box center [320, 119] width 79 height 6
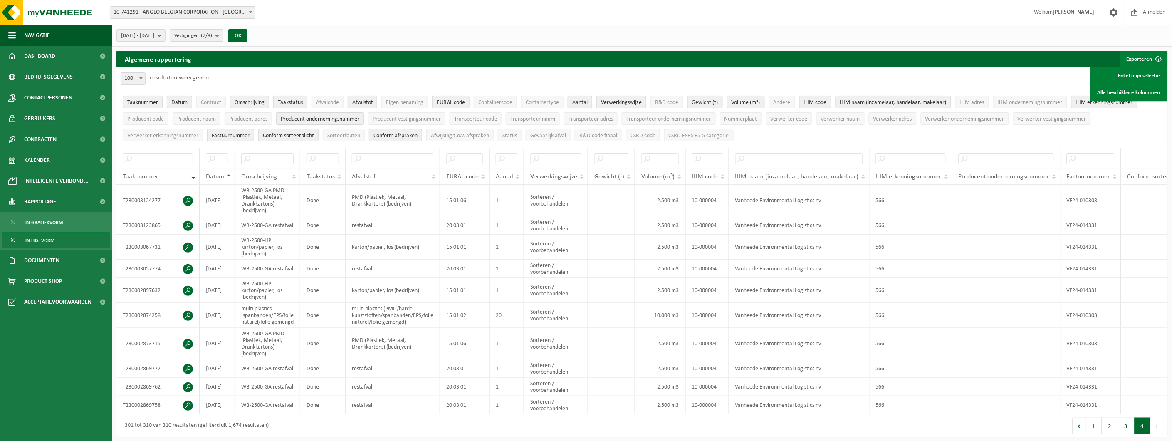
click at [331, 118] on span "Producent ondernemingsnummer" at bounding box center [320, 119] width 79 height 6
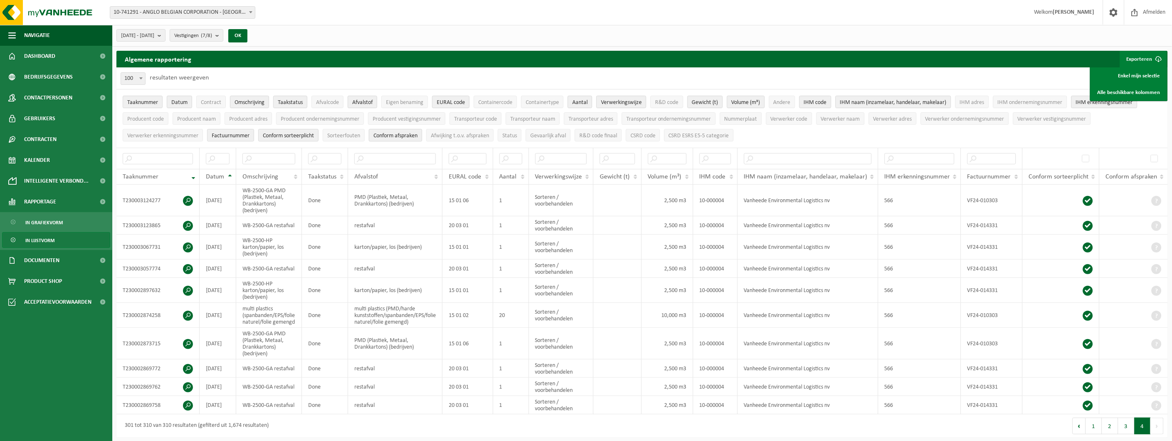
click at [397, 134] on span "Conform afspraken" at bounding box center [395, 136] width 44 height 6
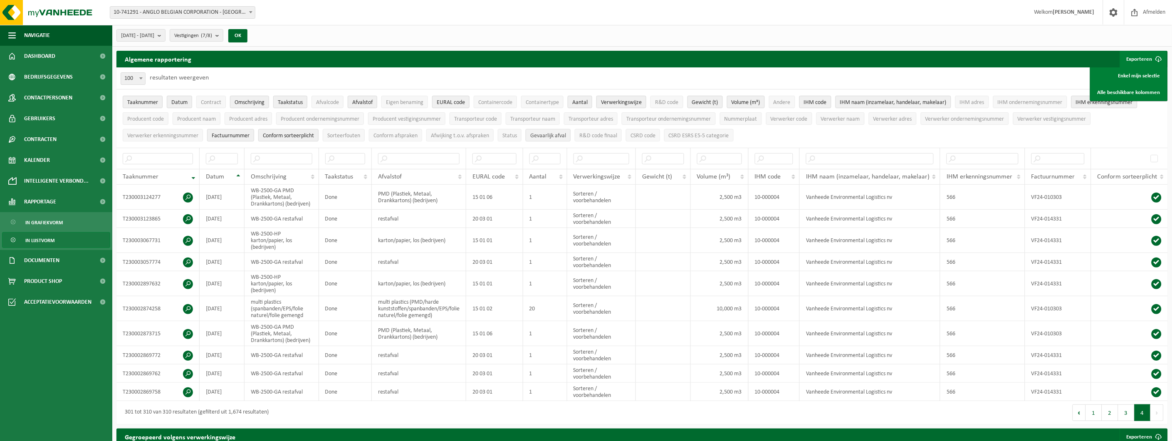
click at [549, 135] on span "Gevaarlijk afval" at bounding box center [548, 136] width 36 height 6
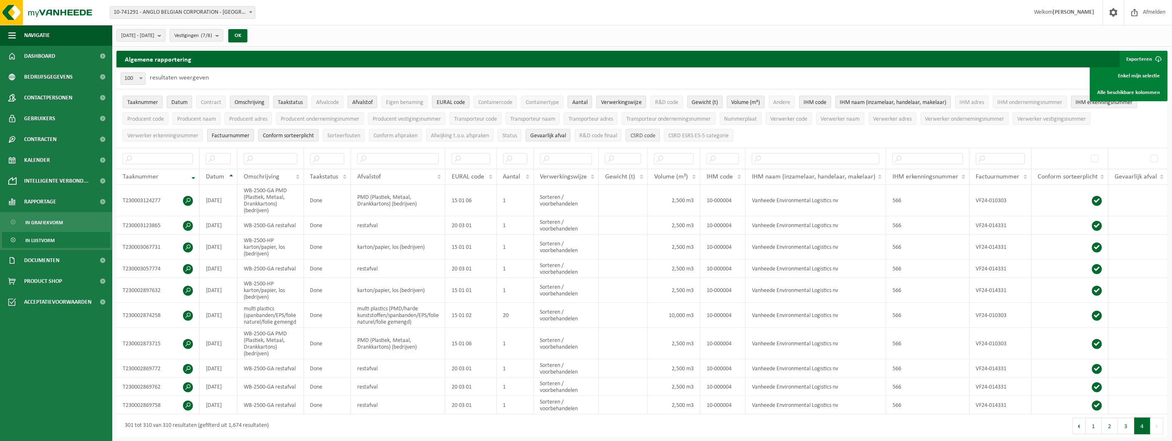
click at [642, 136] on span "CSRD code" at bounding box center [642, 136] width 25 height 6
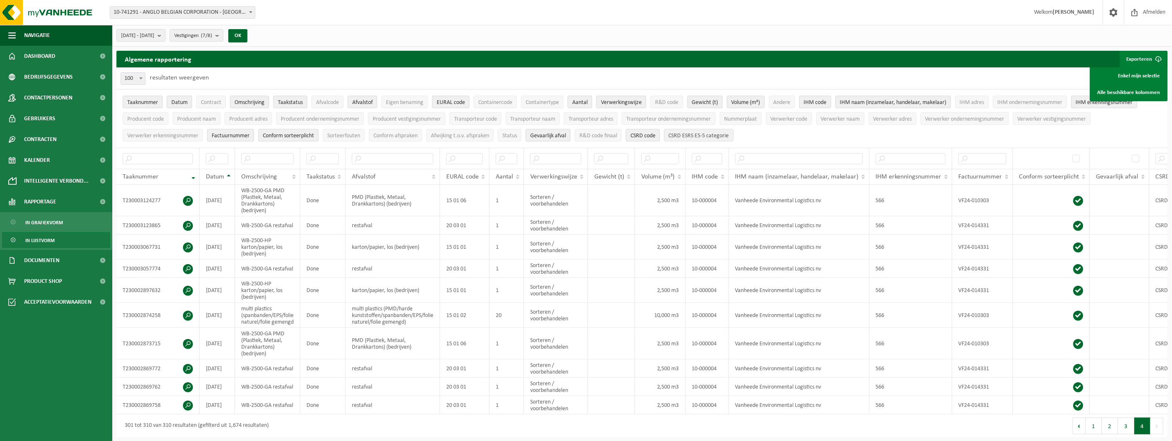
click at [694, 138] on span "CSRD ESRS E5-5 categorie" at bounding box center [699, 136] width 60 height 6
click at [142, 136] on span "Verwerker erkenningsnummer" at bounding box center [162, 136] width 71 height 6
click at [329, 102] on span "Afvalcode" at bounding box center [327, 102] width 23 height 6
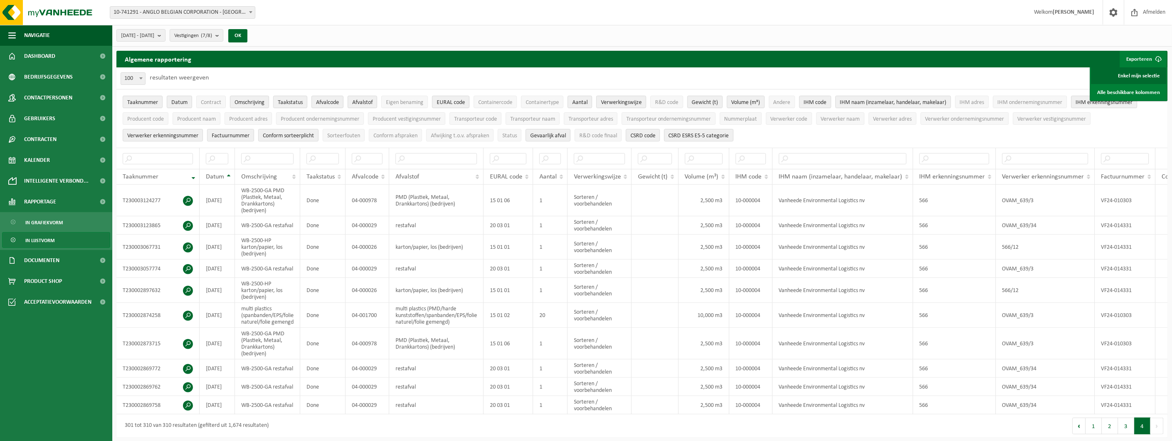
click at [1147, 72] on link "Enkel mijn selectie" at bounding box center [1128, 75] width 75 height 17
click at [288, 101] on span "Taakstatus" at bounding box center [290, 102] width 25 height 6
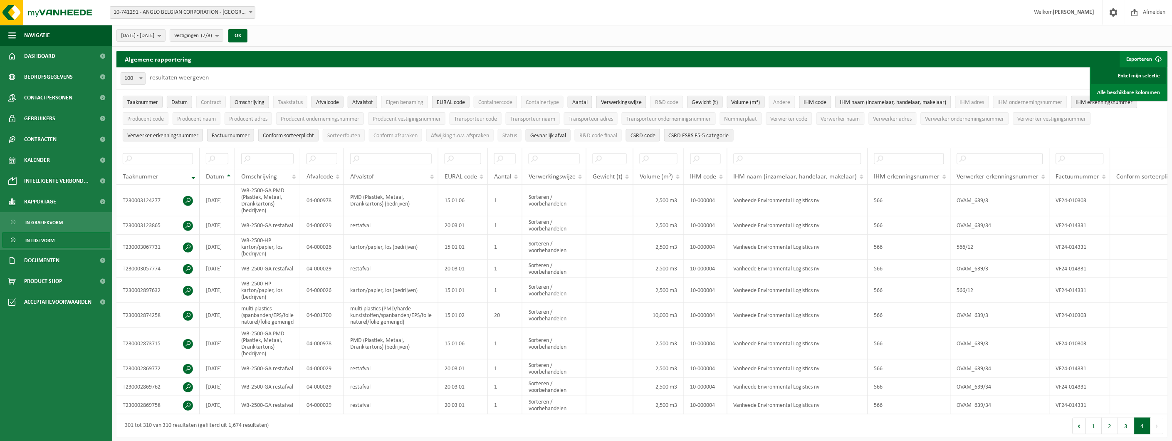
click at [1141, 73] on link "Enkel mijn selectie" at bounding box center [1128, 75] width 75 height 17
click at [1148, 73] on link "Enkel mijn selectie" at bounding box center [1128, 75] width 75 height 17
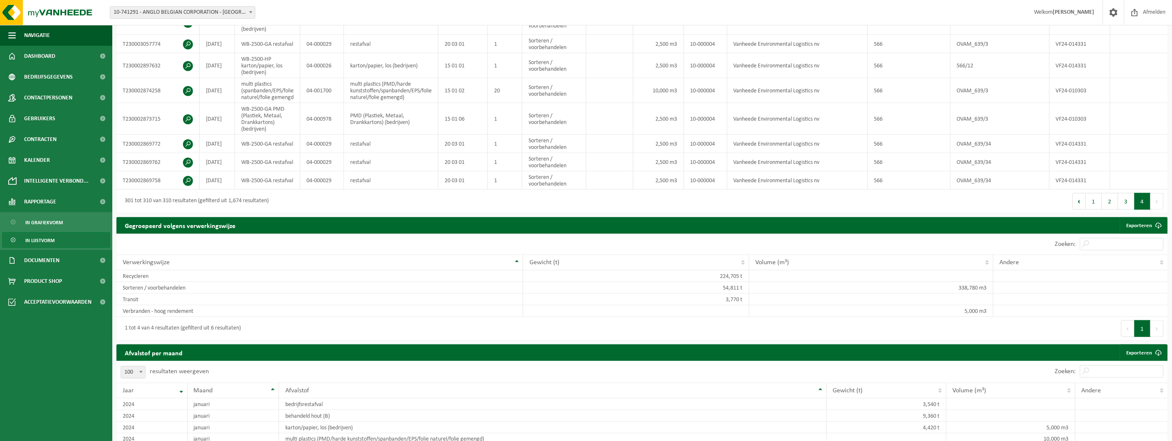
scroll to position [231, 0]
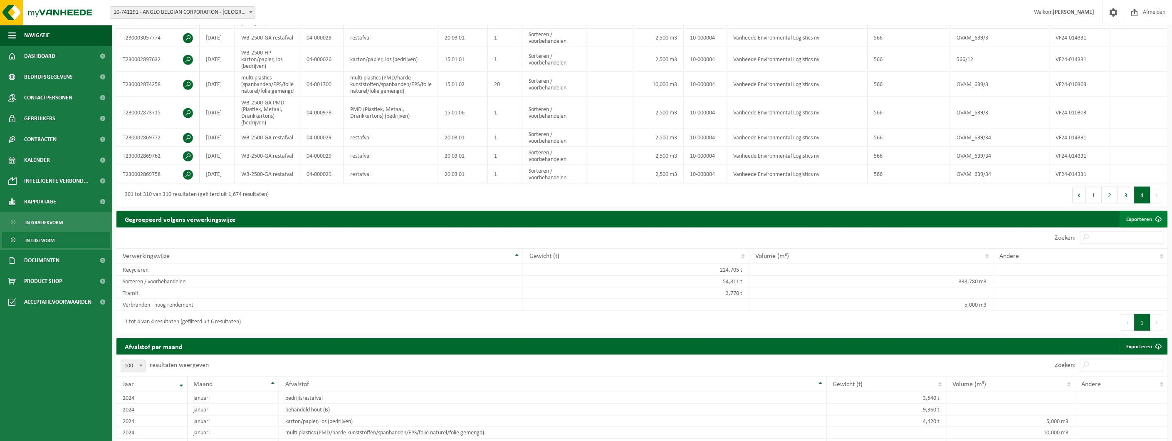
click at [1147, 223] on link "Exporteren" at bounding box center [1143, 219] width 47 height 17
click at [1146, 351] on link "Exporteren" at bounding box center [1143, 346] width 47 height 17
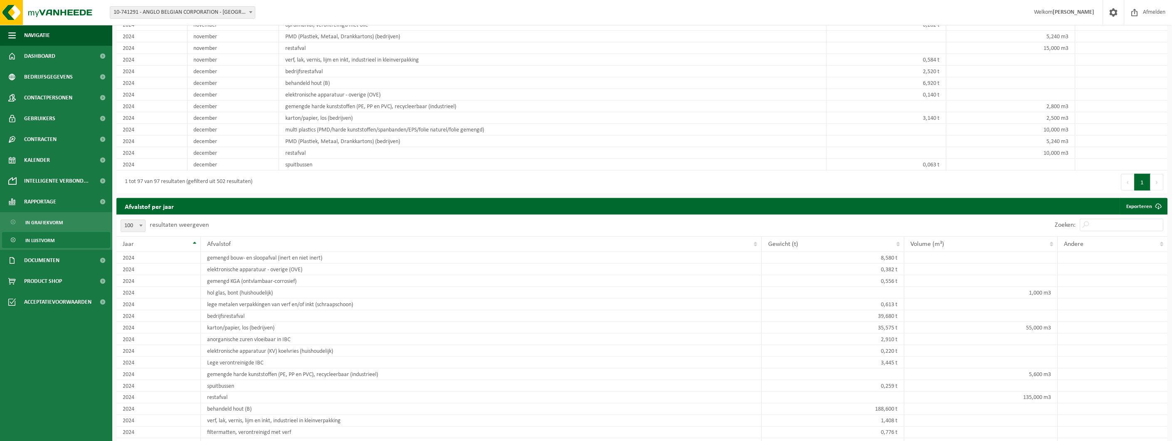
scroll to position [1571, 0]
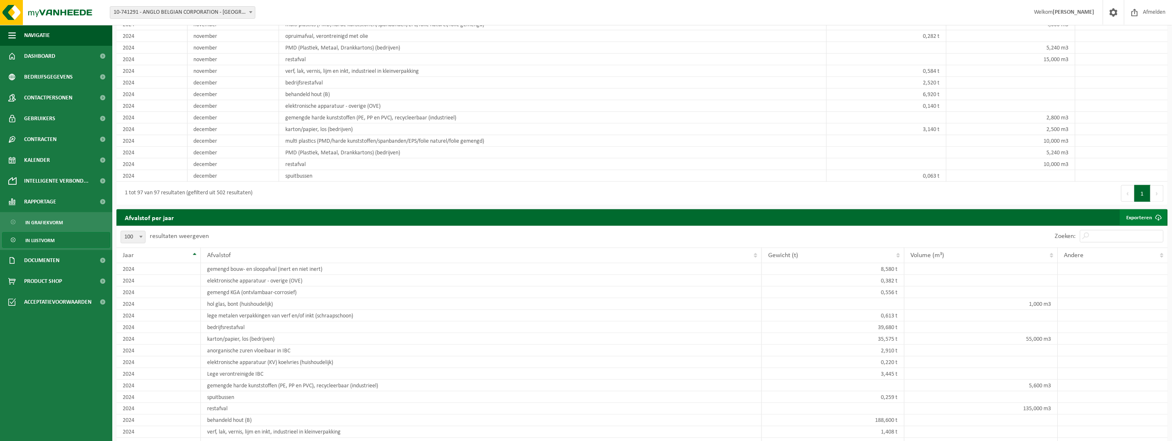
click at [1138, 226] on link "Exporteren" at bounding box center [1143, 217] width 47 height 17
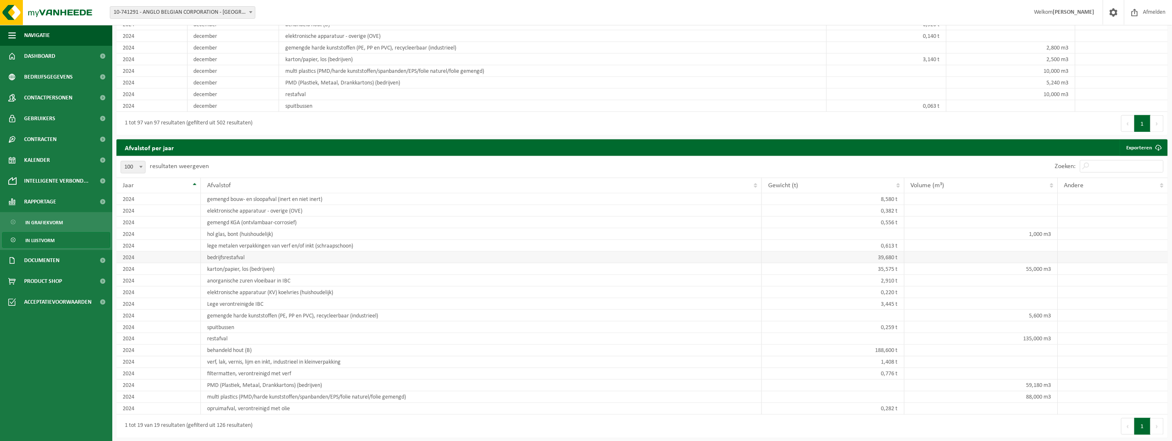
scroll to position [1756, 0]
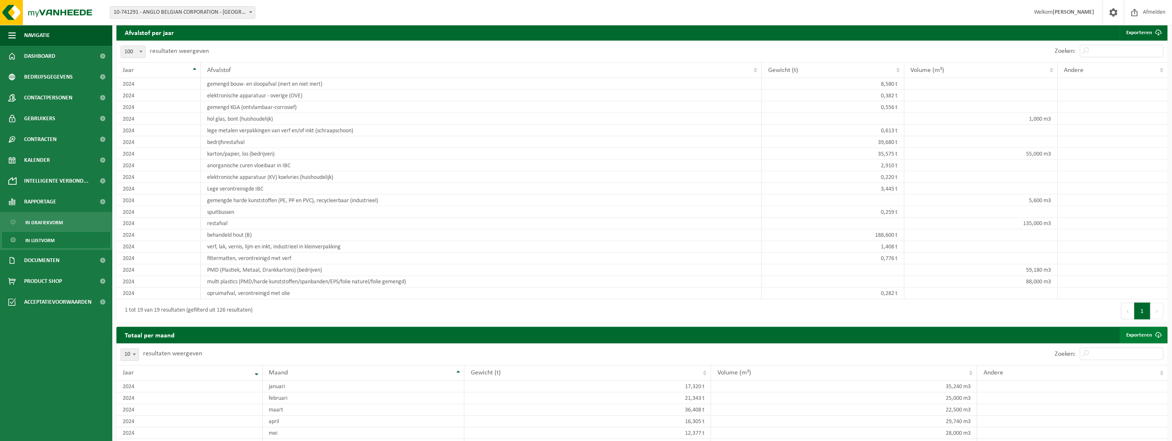
click at [1140, 344] on link "Exporteren" at bounding box center [1143, 335] width 47 height 17
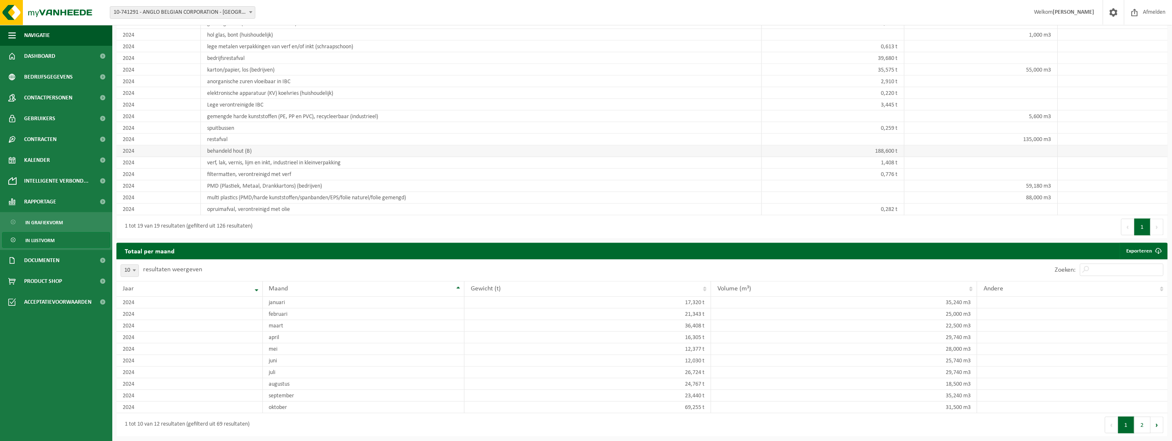
scroll to position [1855, 0]
click at [1146, 424] on button "2" at bounding box center [1143, 425] width 16 height 17
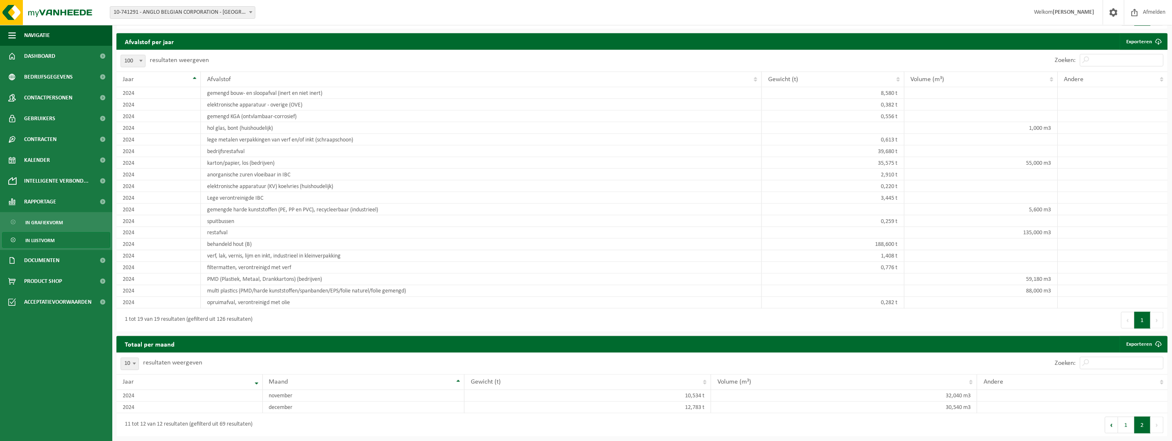
click at [133, 363] on b at bounding box center [134, 364] width 3 height 2
select select "100"
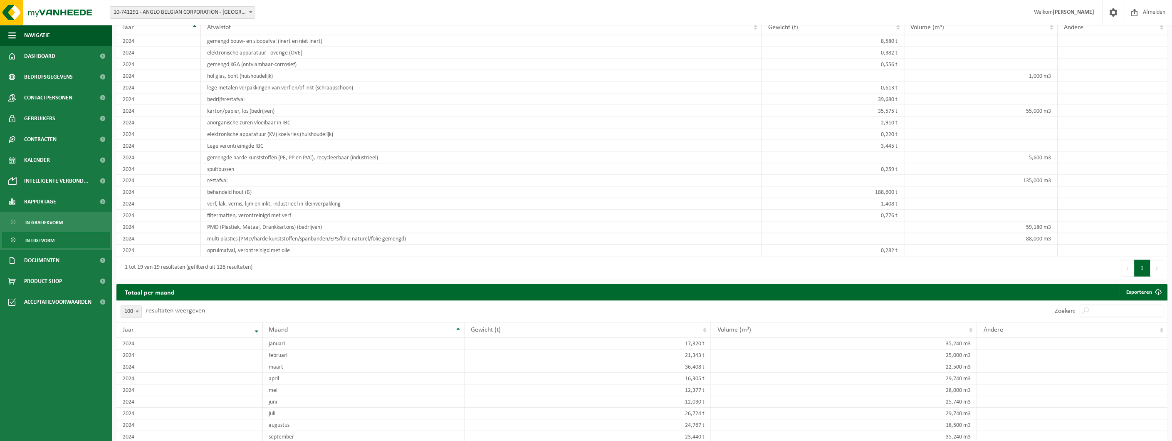
scroll to position [1879, 0]
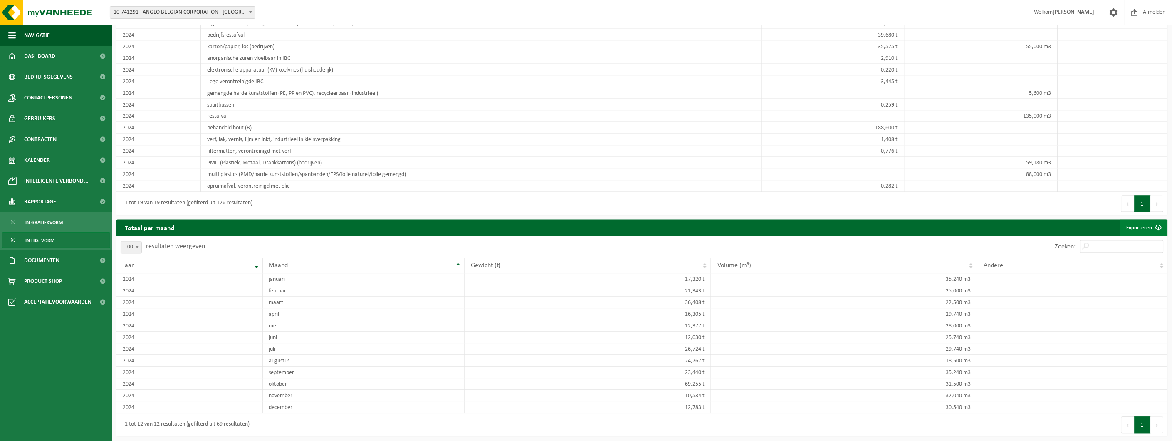
click at [1145, 226] on link "Exporteren" at bounding box center [1143, 228] width 47 height 17
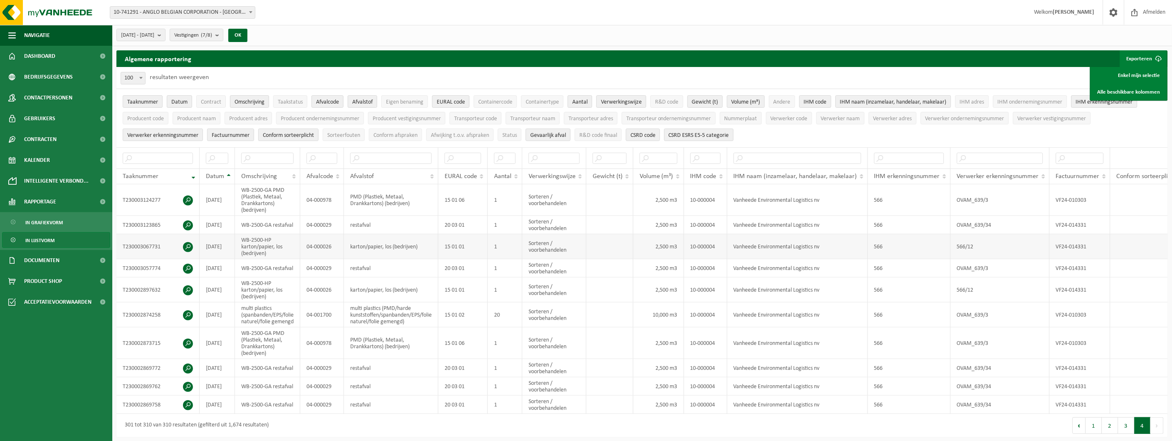
scroll to position [0, 0]
click at [51, 242] on span "In lijstvorm" at bounding box center [39, 240] width 29 height 16
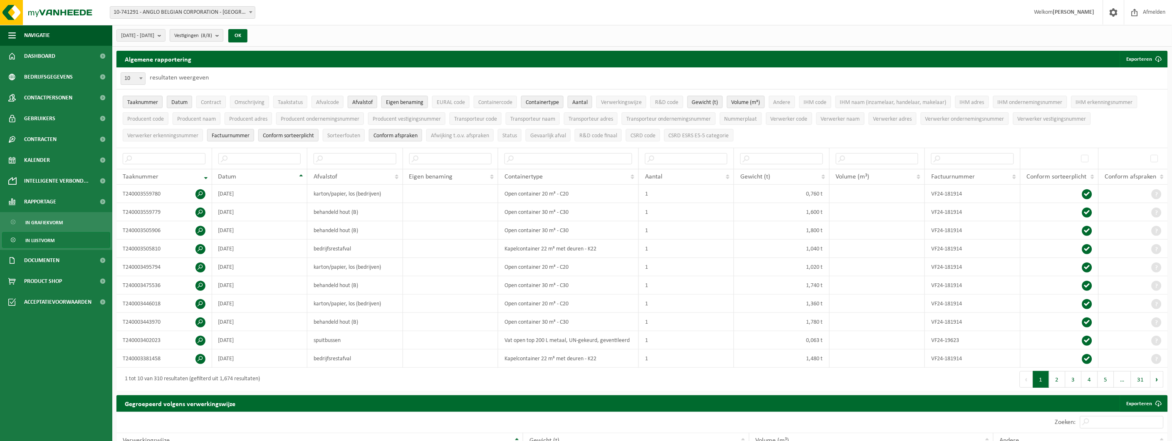
click at [212, 35] on count "(8/8)" at bounding box center [206, 35] width 11 height 5
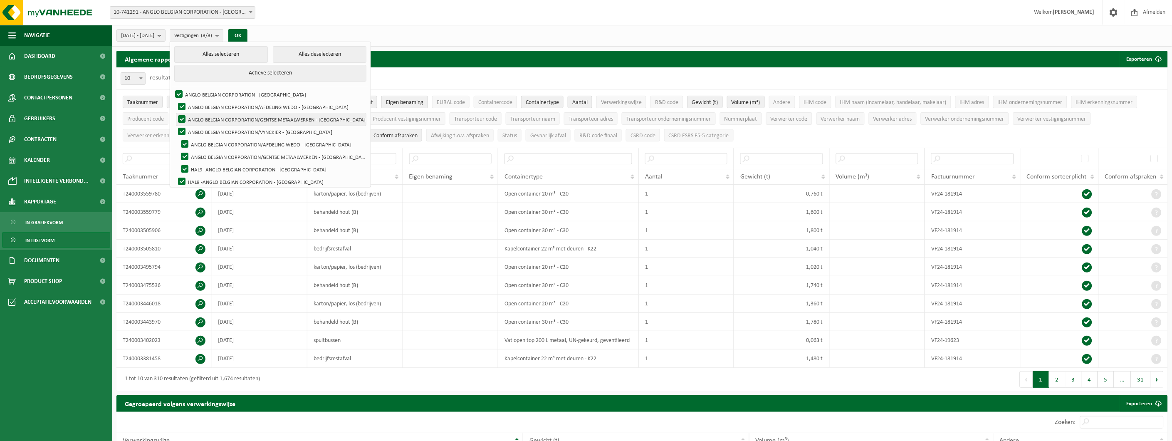
click at [204, 115] on label "ANGLO BELGIAN CORPORATION/GENTSE METAALWERKEN - [GEOGRAPHIC_DATA]" at bounding box center [271, 119] width 190 height 12
click at [175, 113] on input "ANGLO BELGIAN CORPORATION/GENTSE METAALWERKEN - [GEOGRAPHIC_DATA]" at bounding box center [175, 113] width 0 height 0
checkbox input "false"
click at [458, 21] on div "Vestiging: 10-741291 - ANGLO BELGIAN CORPORATION - [GEOGRAPHIC_DATA] 10-772116 …" at bounding box center [586, 12] width 1172 height 25
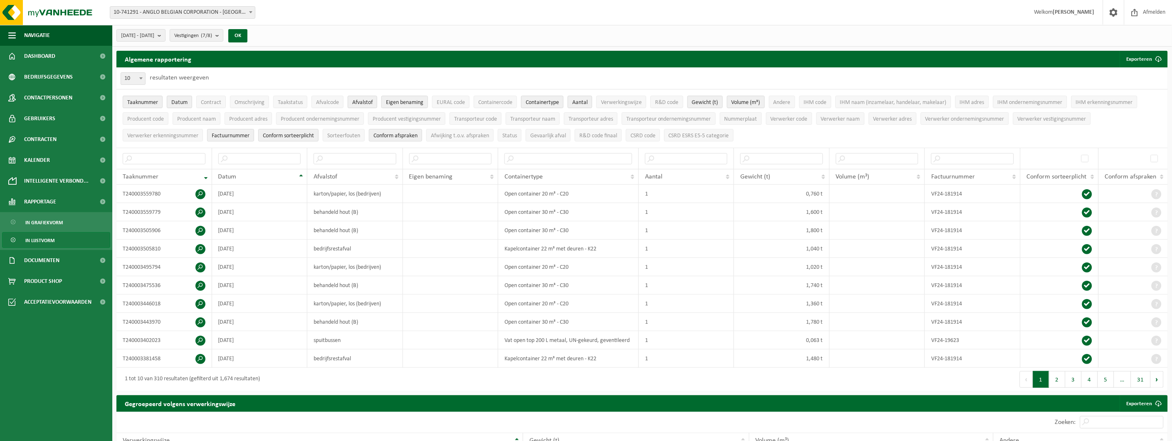
click at [143, 76] on span at bounding box center [141, 78] width 8 height 11
select select "100"
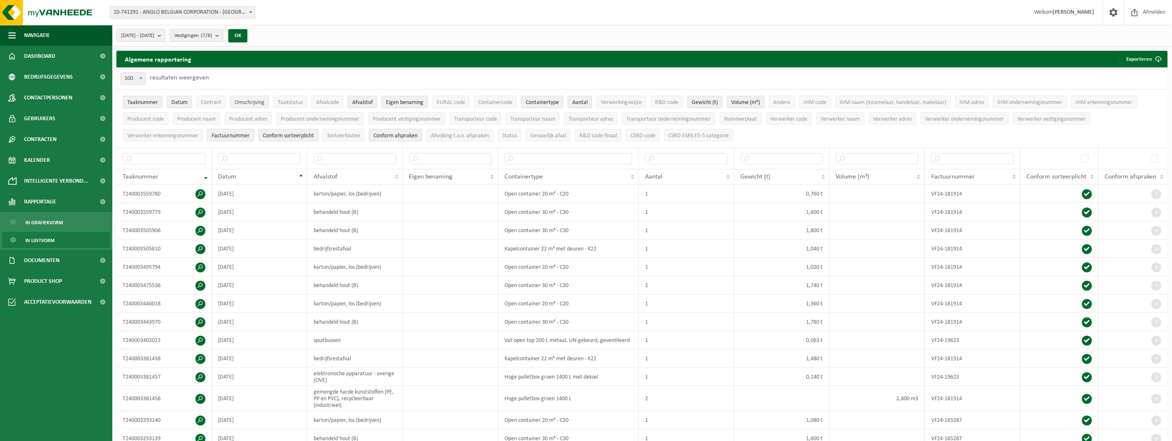
click at [246, 101] on span "Omschrijving" at bounding box center [250, 102] width 30 height 6
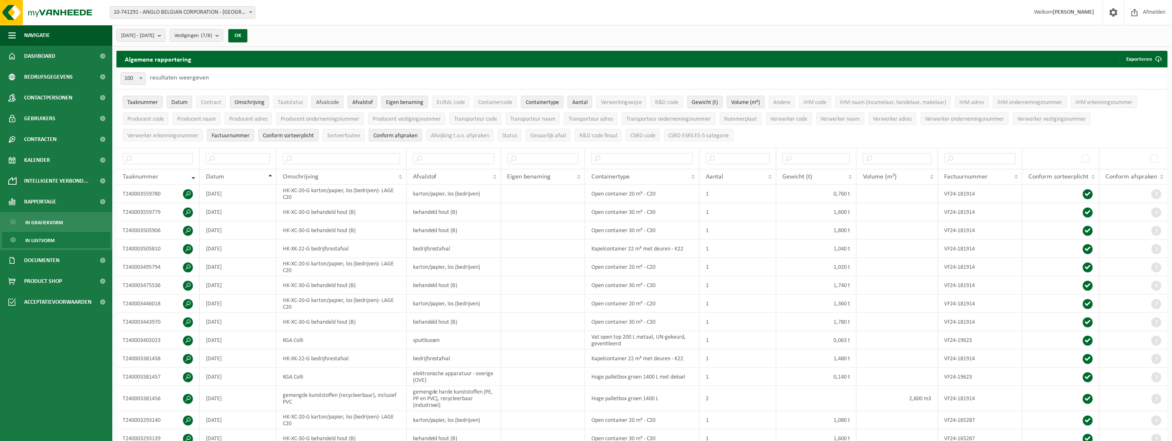
click at [329, 100] on span "Afvalcode" at bounding box center [327, 102] width 23 height 6
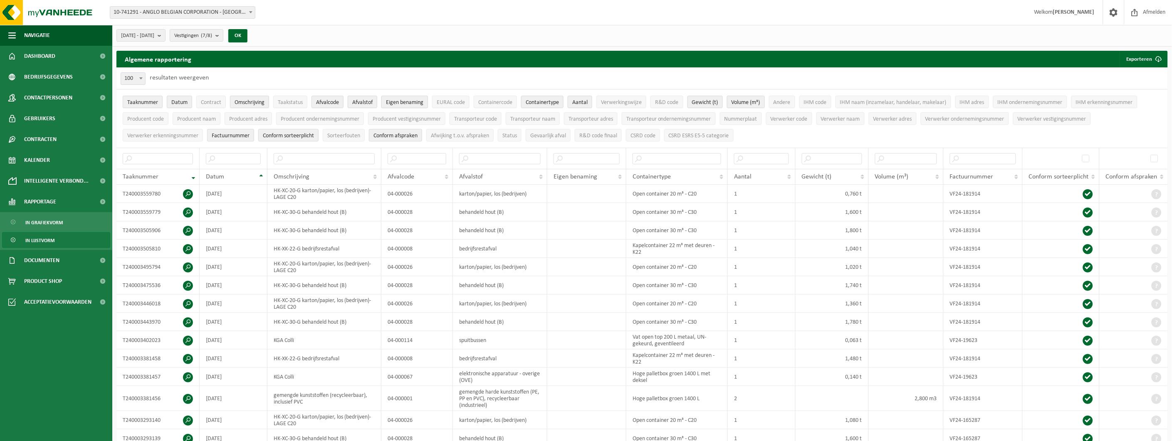
click at [413, 101] on span "Eigen benaming" at bounding box center [404, 102] width 37 height 6
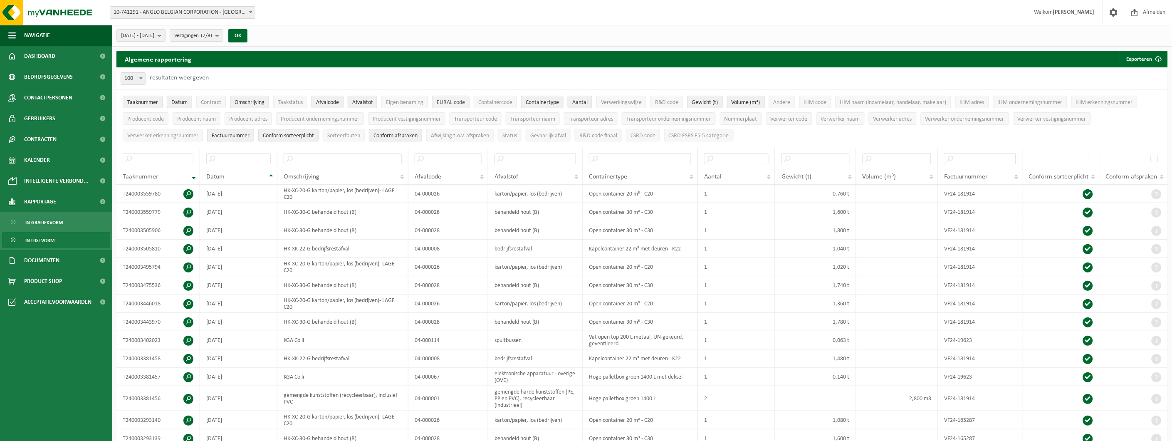
click at [447, 102] on span "EURAL code" at bounding box center [451, 102] width 28 height 6
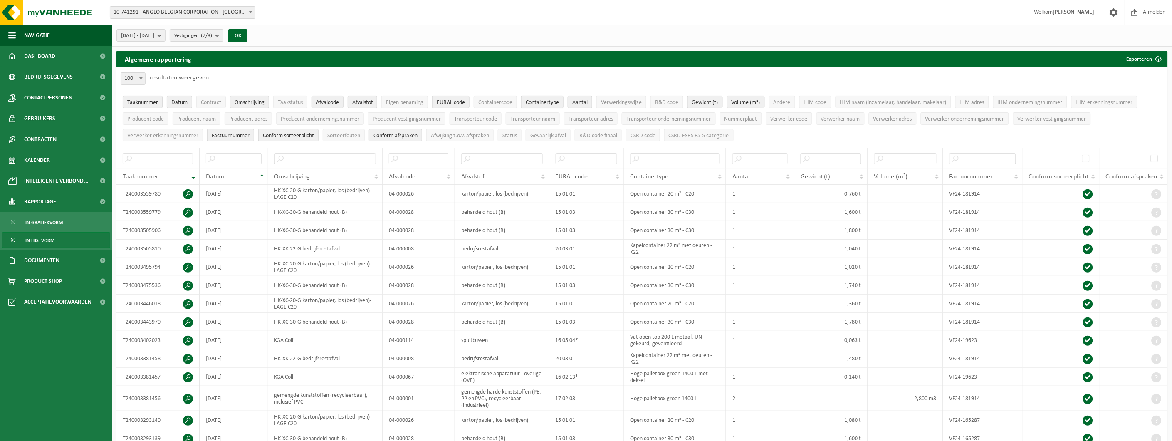
click at [537, 101] on span "Containertype" at bounding box center [542, 102] width 33 height 6
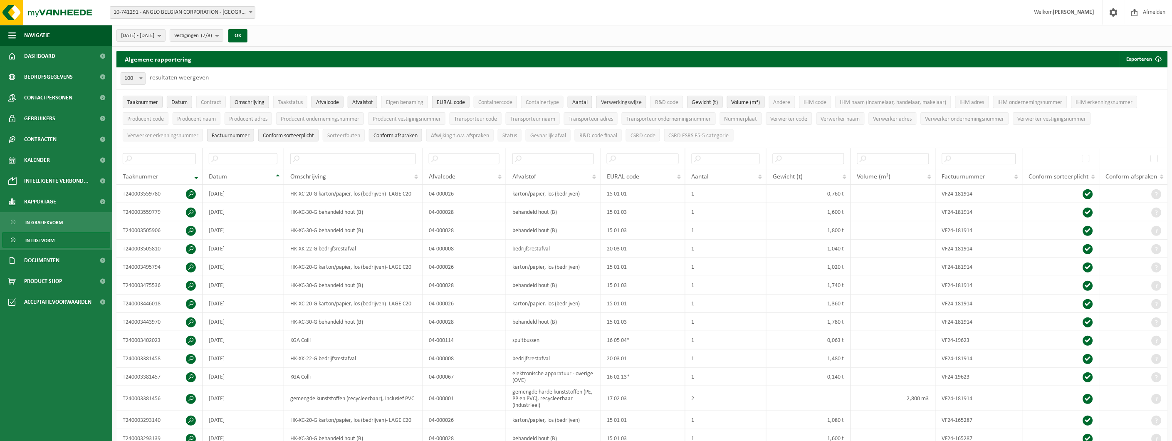
click at [623, 102] on span "Verwerkingswijze" at bounding box center [621, 102] width 41 height 6
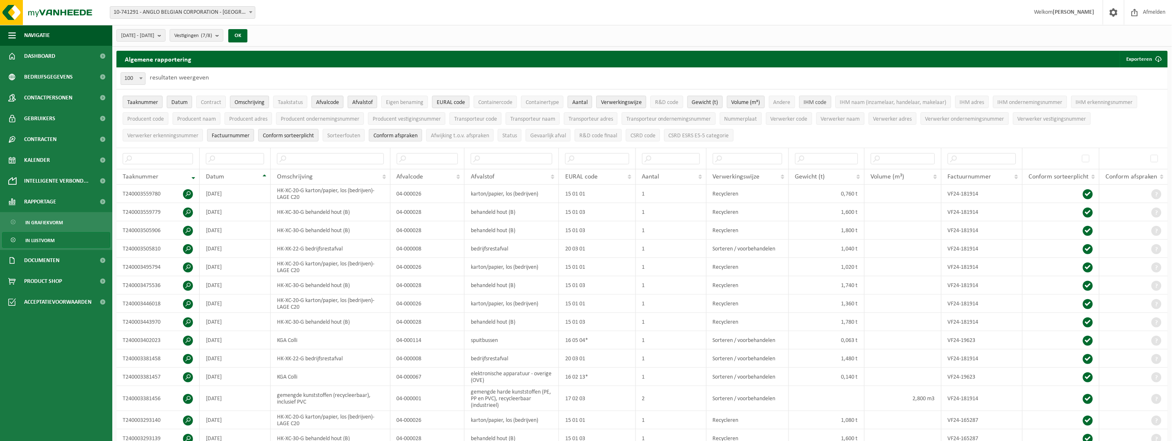
click at [826, 103] on span "IHM code" at bounding box center [815, 102] width 23 height 6
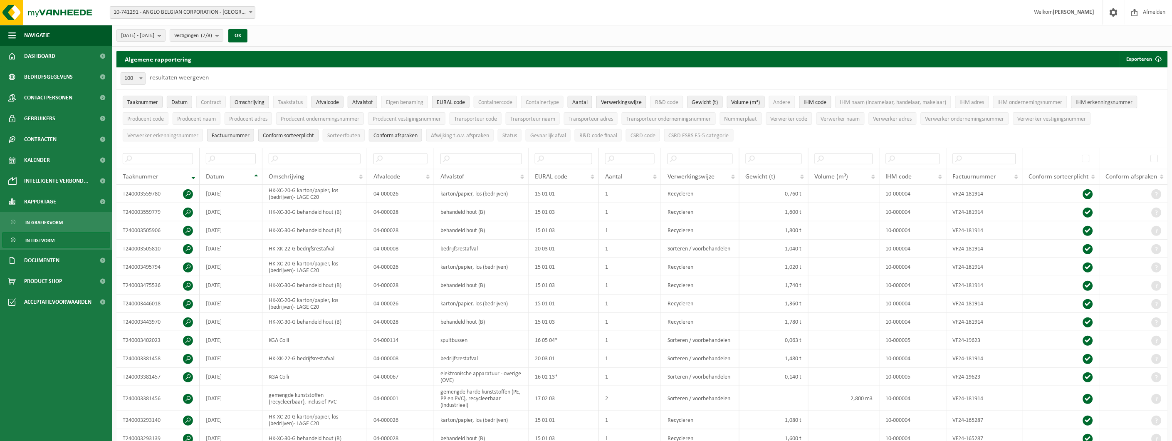
click at [1105, 105] on span "IHM erkenningsnummer" at bounding box center [1104, 102] width 57 height 6
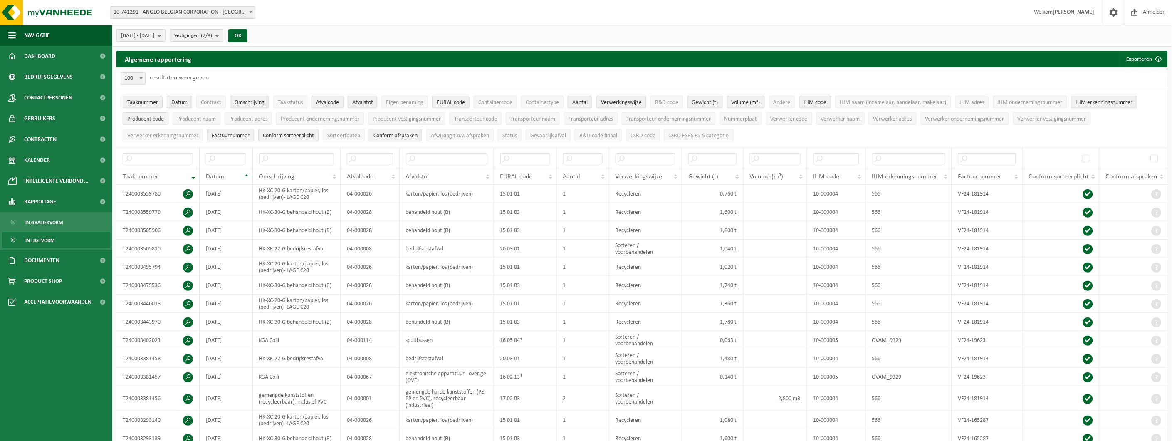
click at [151, 122] on span "Producent code" at bounding box center [145, 119] width 37 height 6
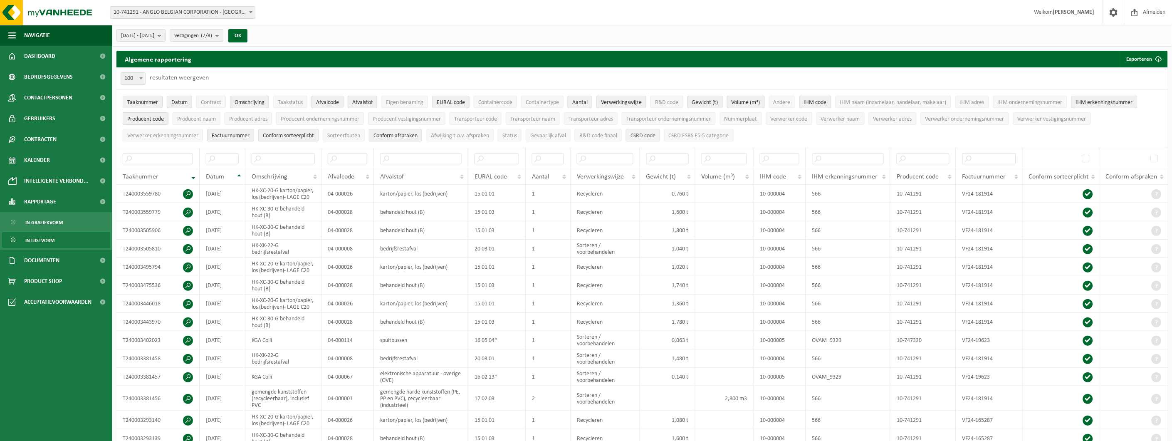
click at [646, 134] on span "CSRD code" at bounding box center [642, 136] width 25 height 6
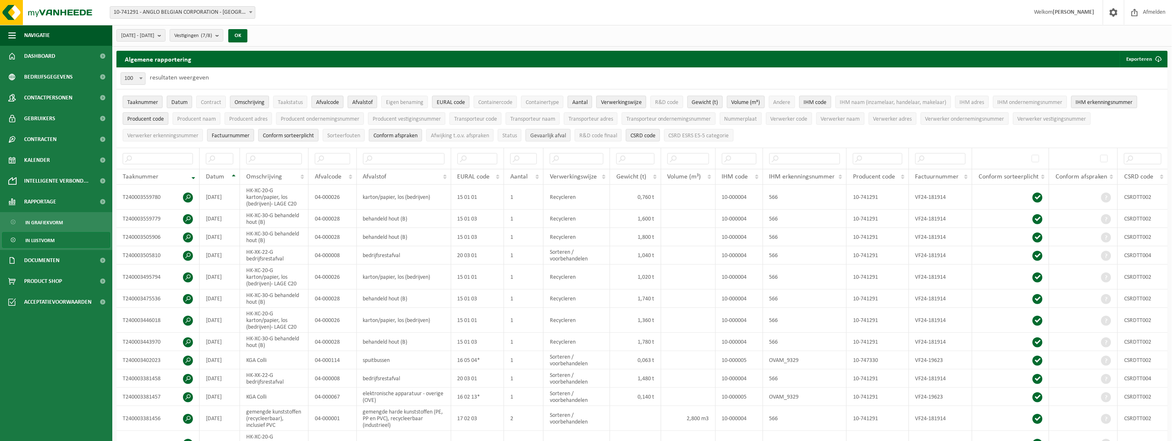
click at [546, 136] on span "Gevaarlijk afval" at bounding box center [548, 136] width 36 height 6
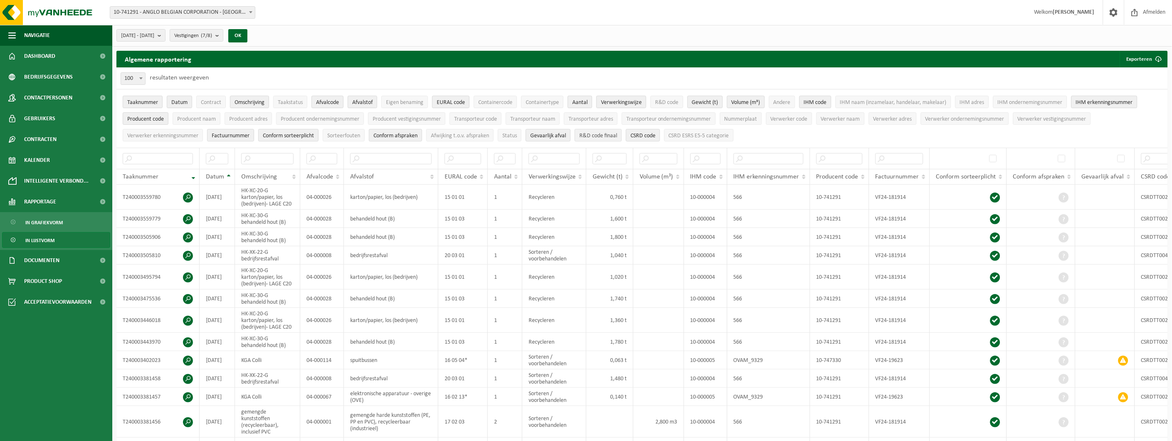
click at [603, 139] on button "R&D code finaal" at bounding box center [598, 135] width 47 height 12
click at [604, 138] on button "R&D code finaal" at bounding box center [598, 135] width 47 height 12
click at [689, 133] on span "CSRD ESRS E5-5 categorie" at bounding box center [699, 136] width 60 height 6
